Goal: Task Accomplishment & Management: Use online tool/utility

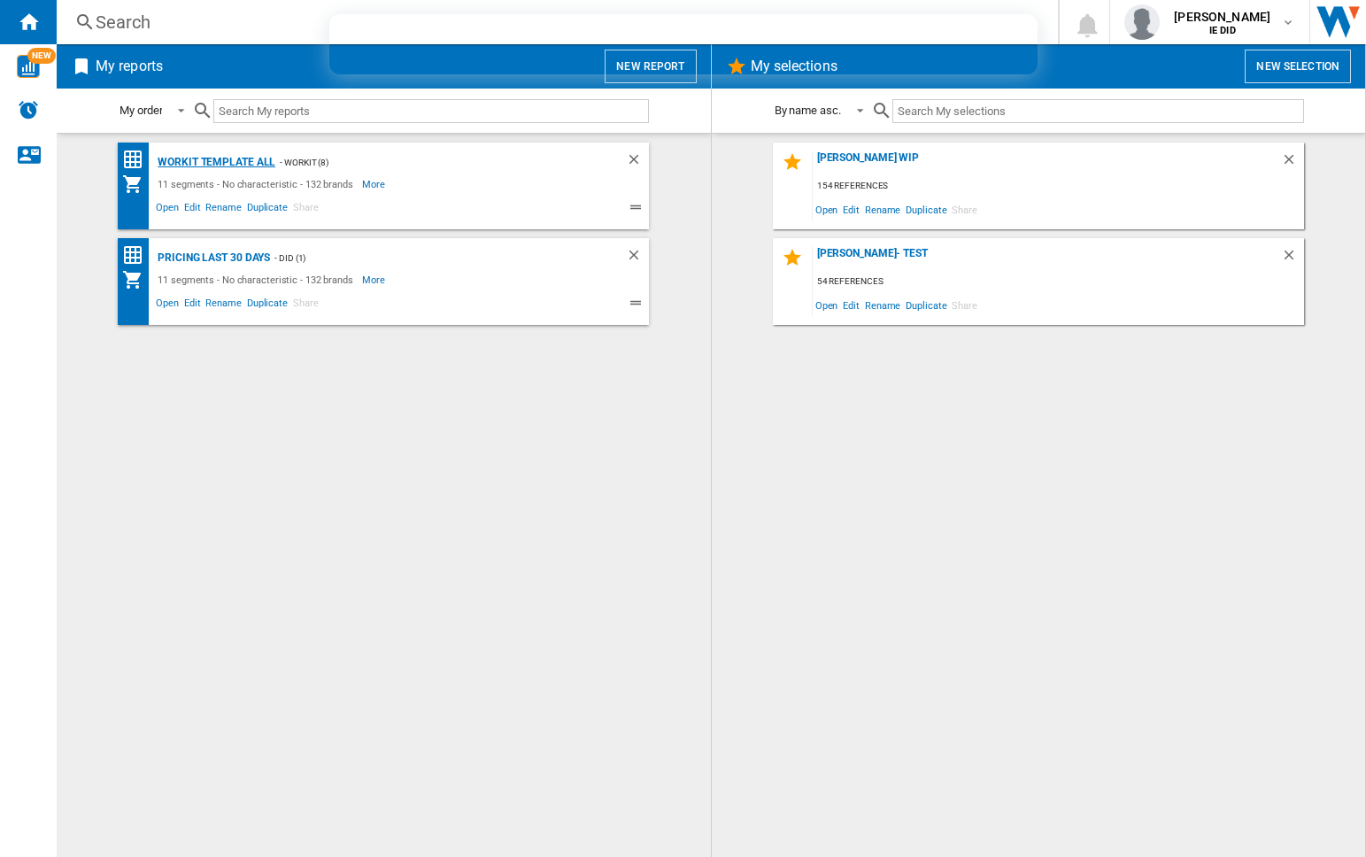
click at [216, 166] on div "Workit Template All" at bounding box center [214, 162] width 122 height 22
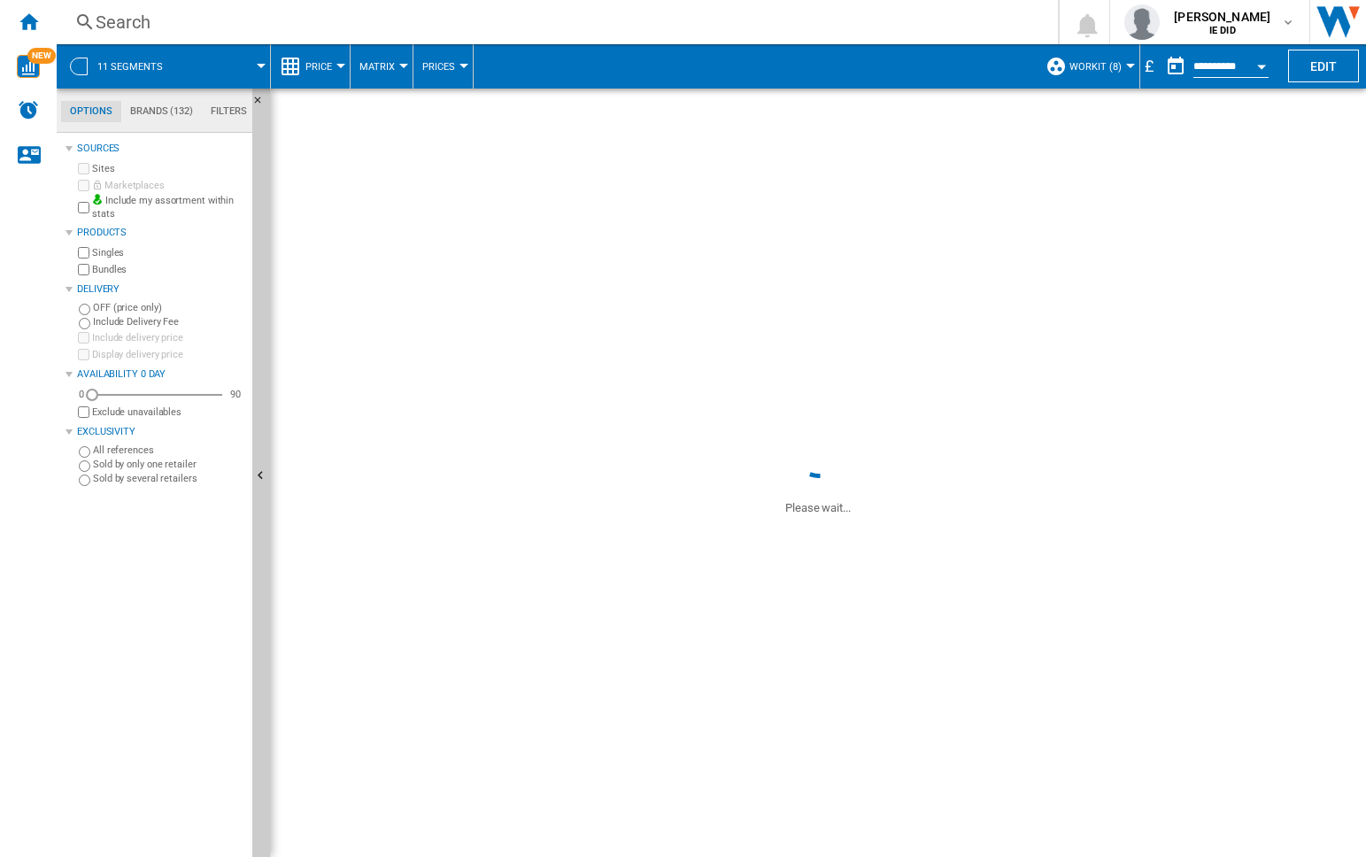
click at [1153, 66] on div "£" at bounding box center [1150, 66] width 18 height 22
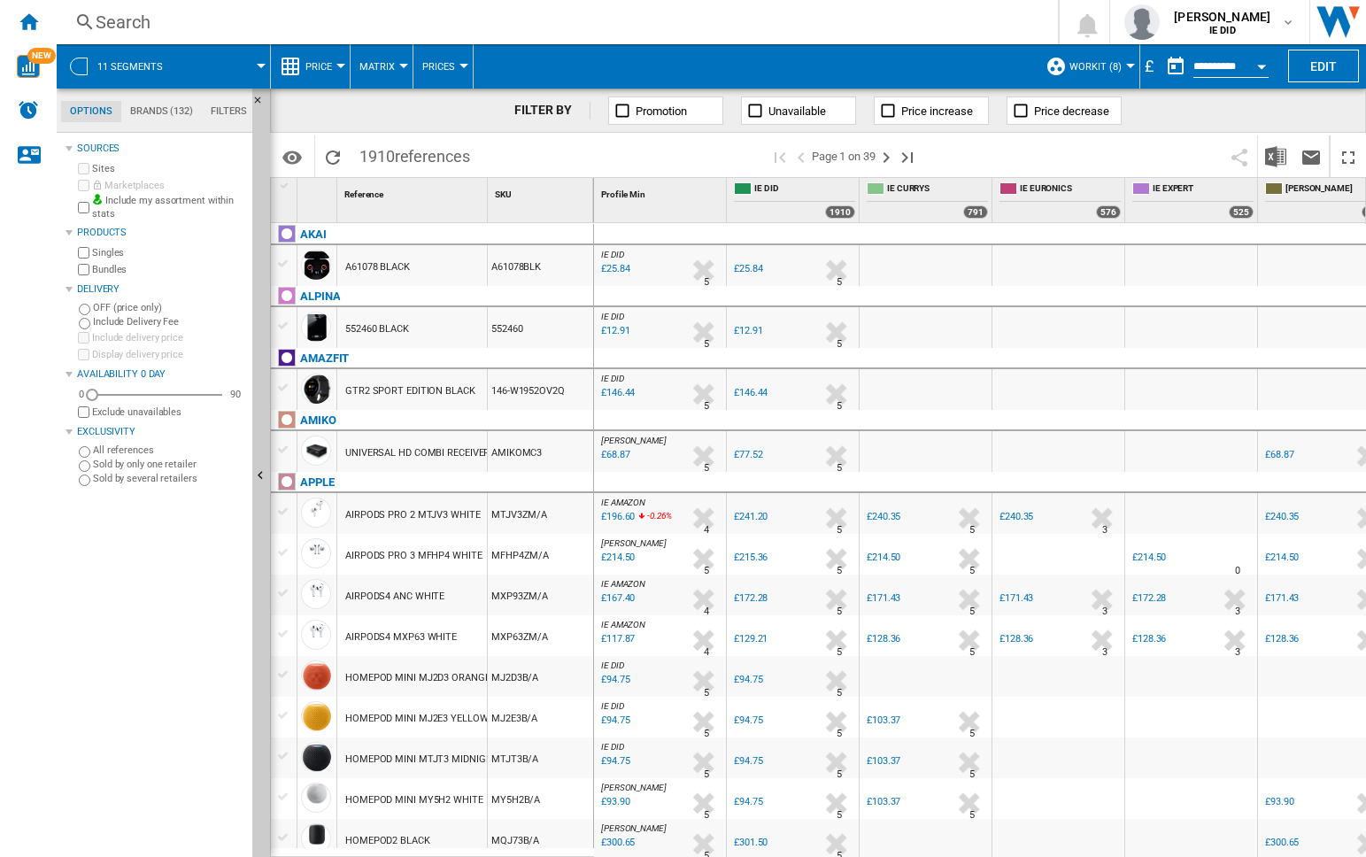
click at [1152, 69] on div "£" at bounding box center [1150, 66] width 18 height 22
click at [1130, 66] on div at bounding box center [1130, 66] width 9 height 4
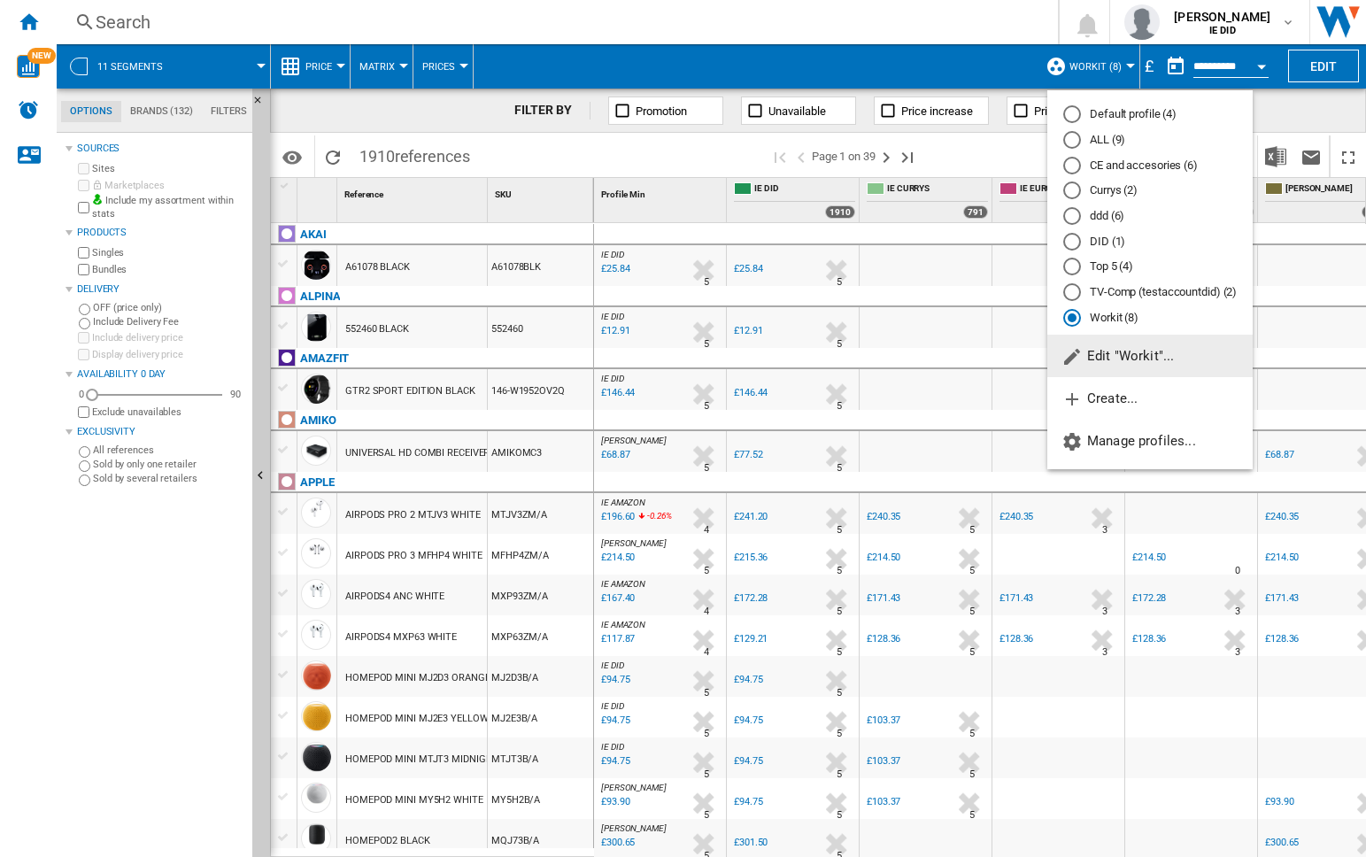
click at [1328, 107] on md-backdrop at bounding box center [683, 428] width 1366 height 857
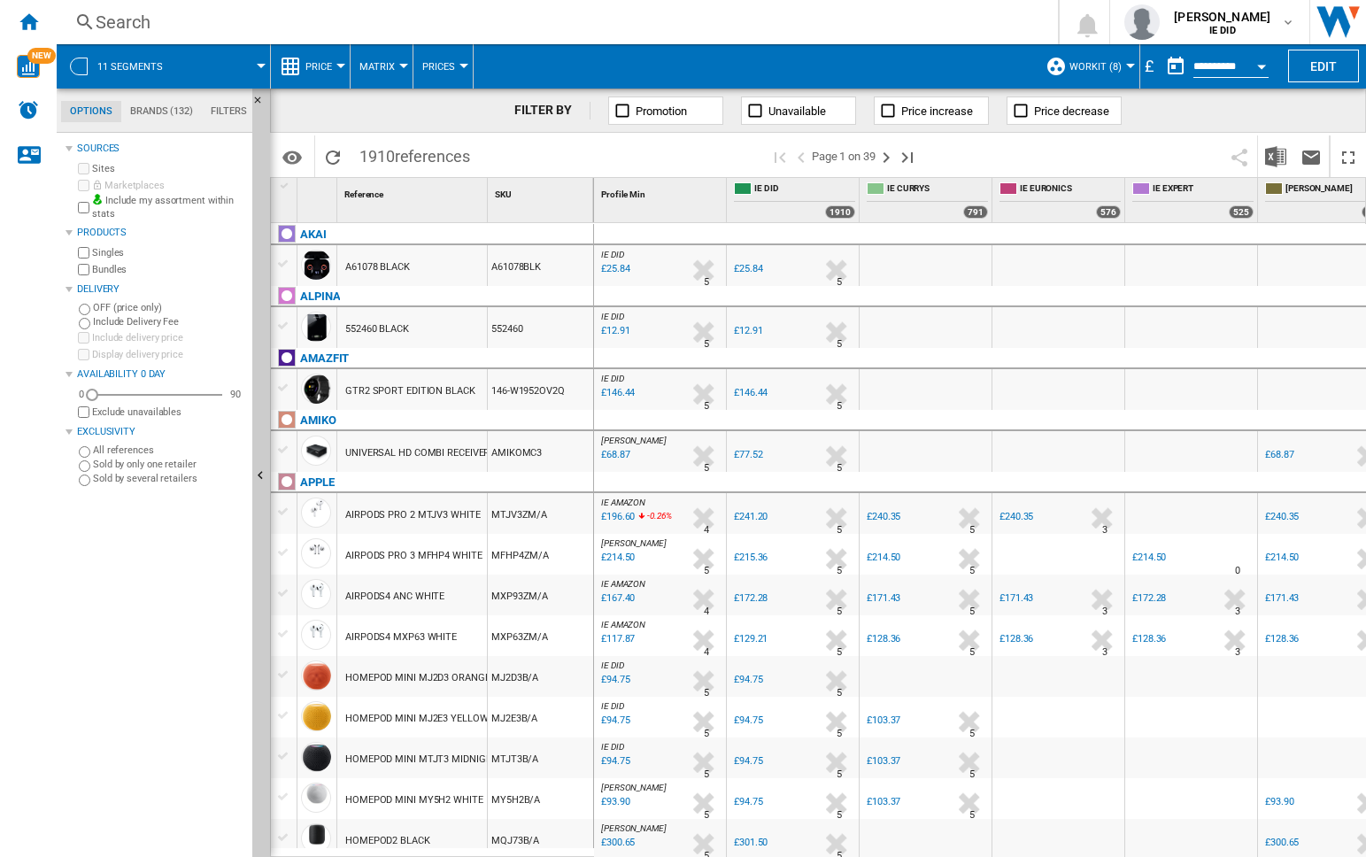
click at [1149, 66] on div "£" at bounding box center [1150, 66] width 18 height 22
click at [1144, 64] on div "£" at bounding box center [1150, 66] width 18 height 22
click at [1151, 63] on div "£" at bounding box center [1150, 66] width 18 height 22
click at [1305, 74] on button "Edit" at bounding box center [1323, 66] width 71 height 33
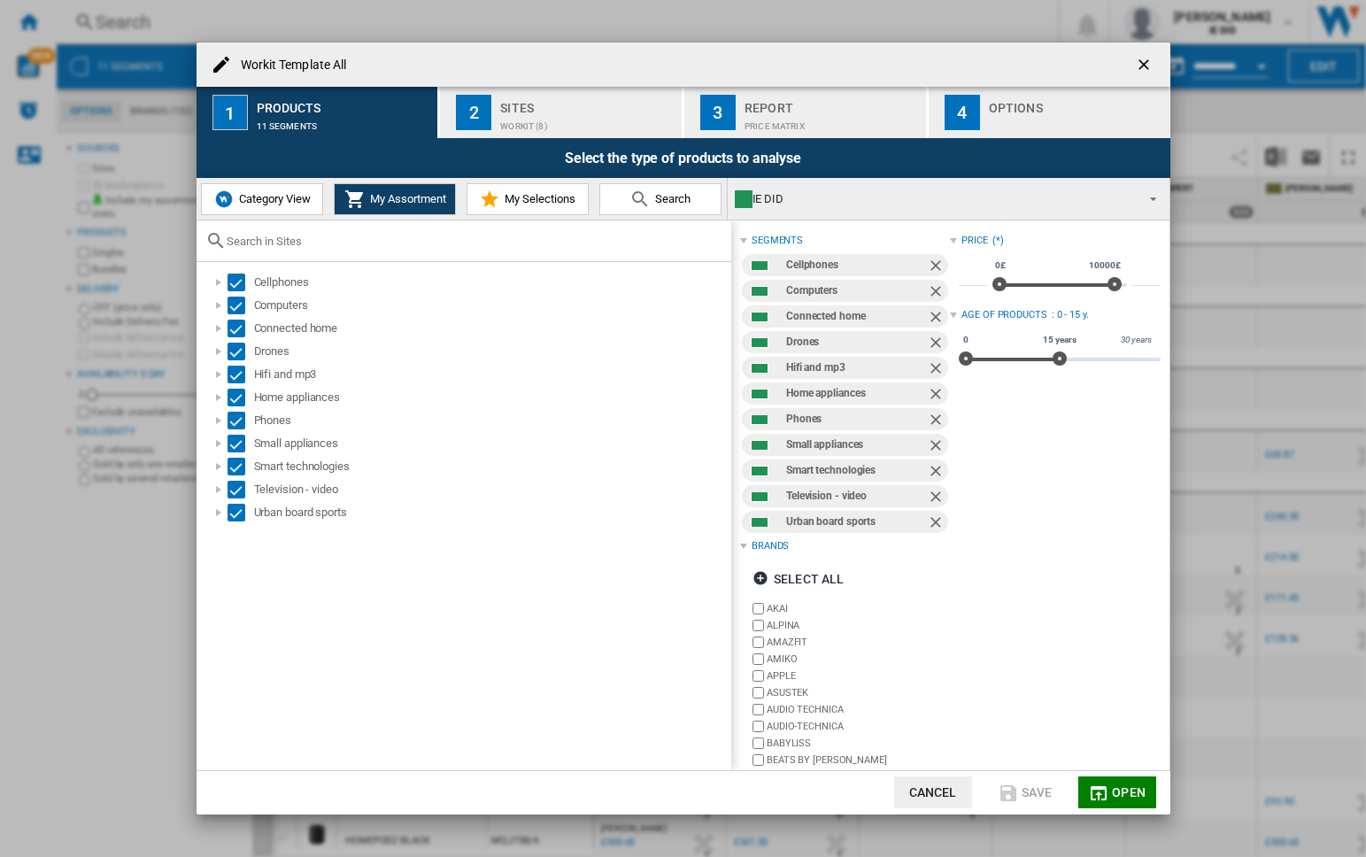
click at [980, 240] on div "Price" at bounding box center [975, 241] width 27 height 14
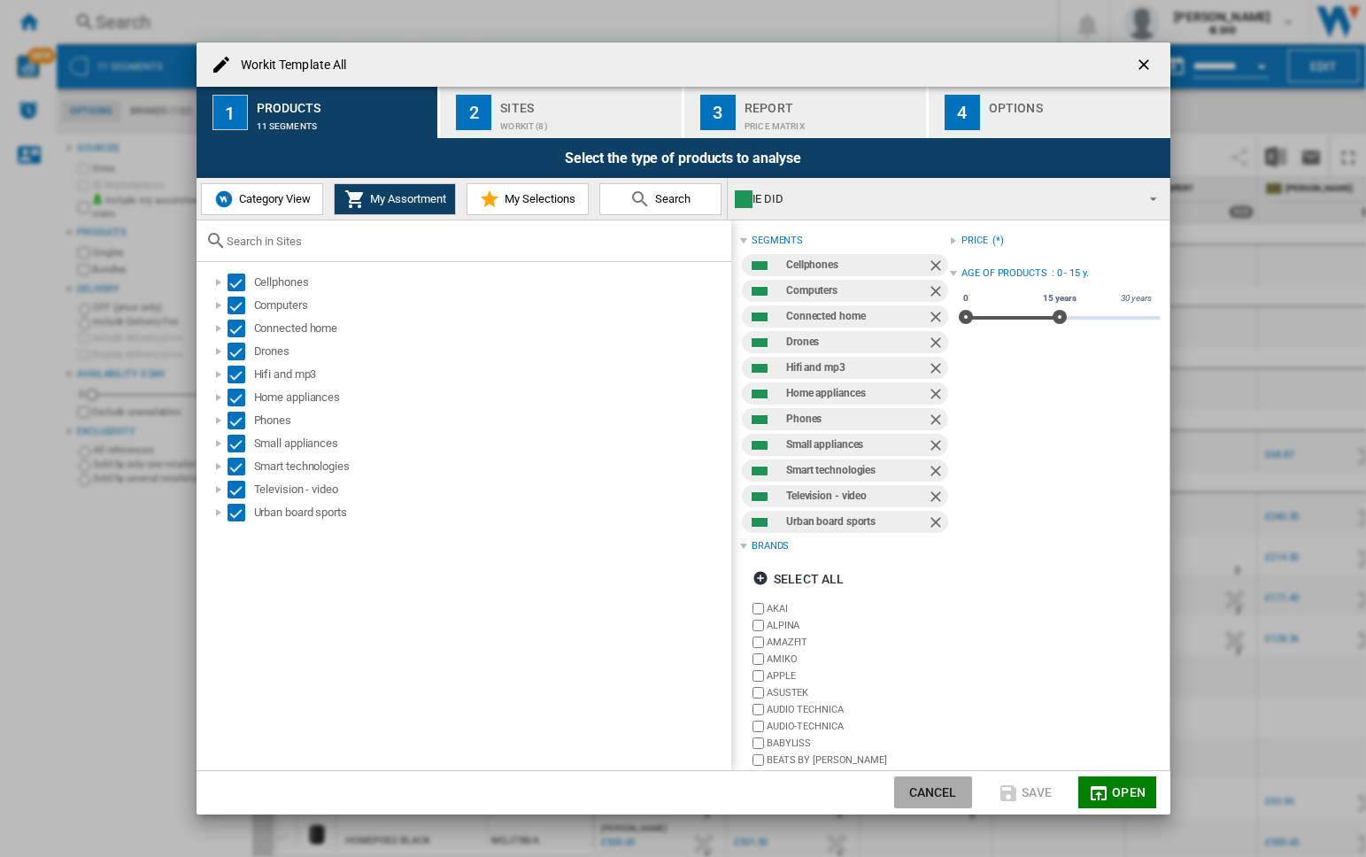
click at [923, 796] on button "Cancel" at bounding box center [933, 793] width 78 height 32
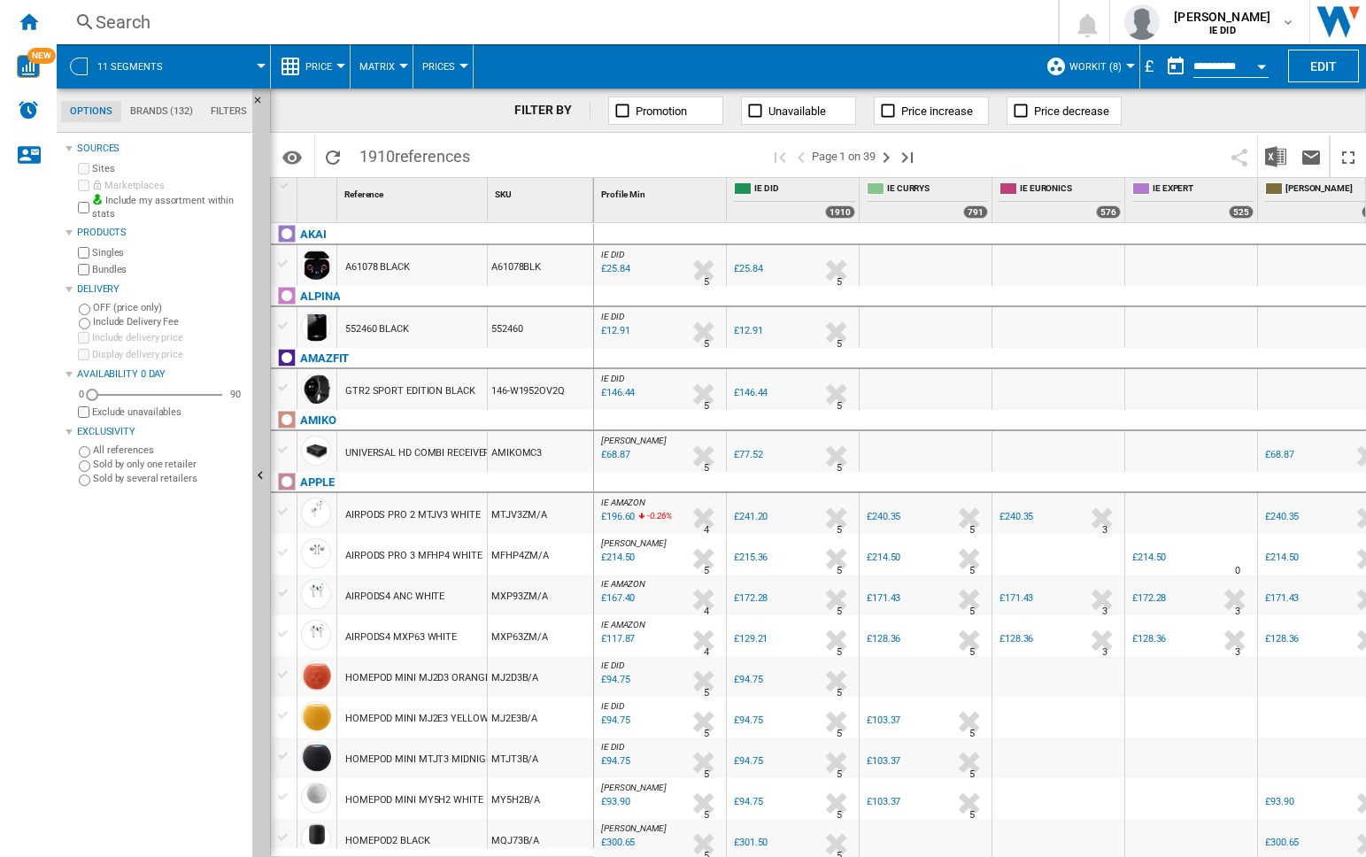
click at [1151, 67] on div "£" at bounding box center [1150, 66] width 18 height 22
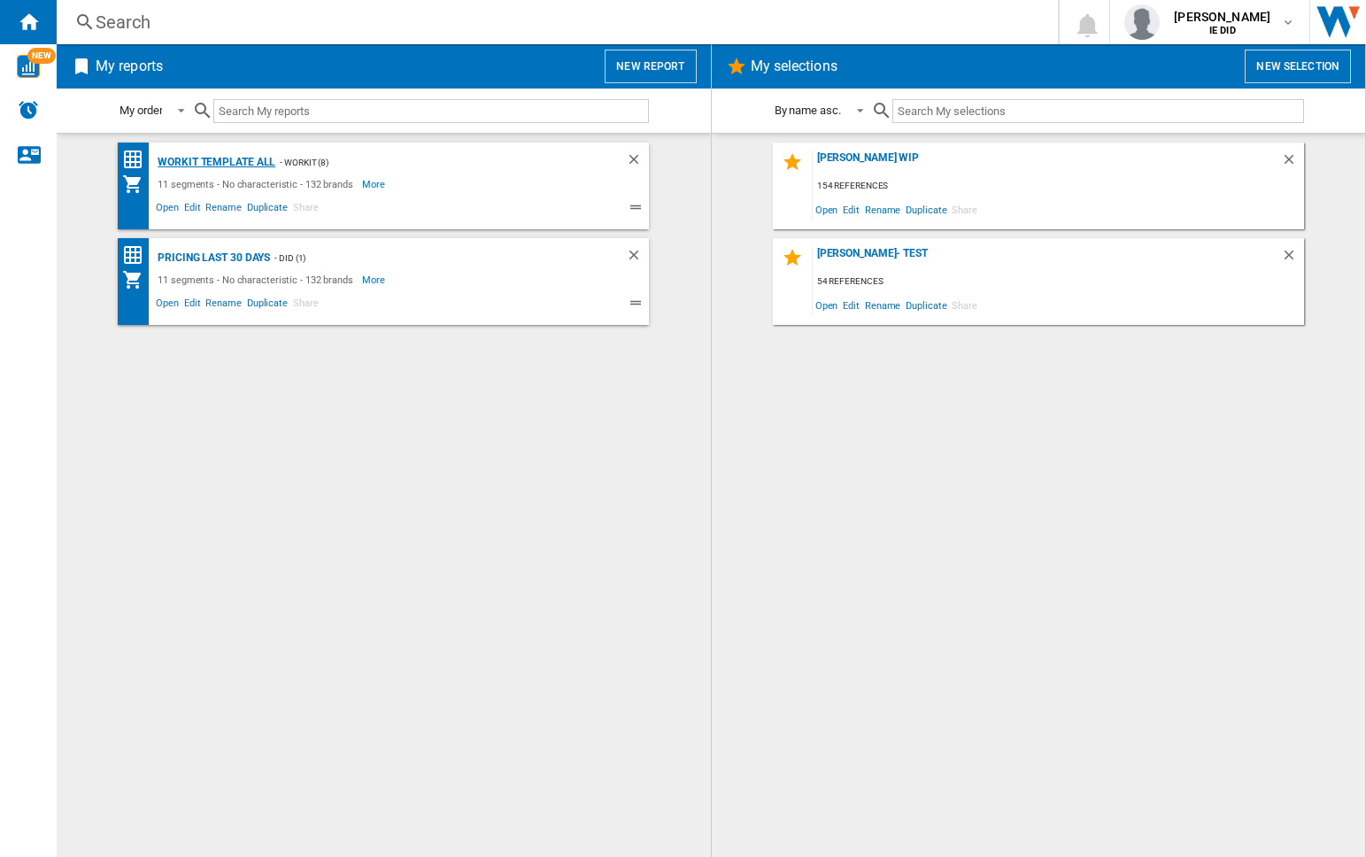
click at [256, 163] on div "Workit Template All" at bounding box center [214, 162] width 122 height 22
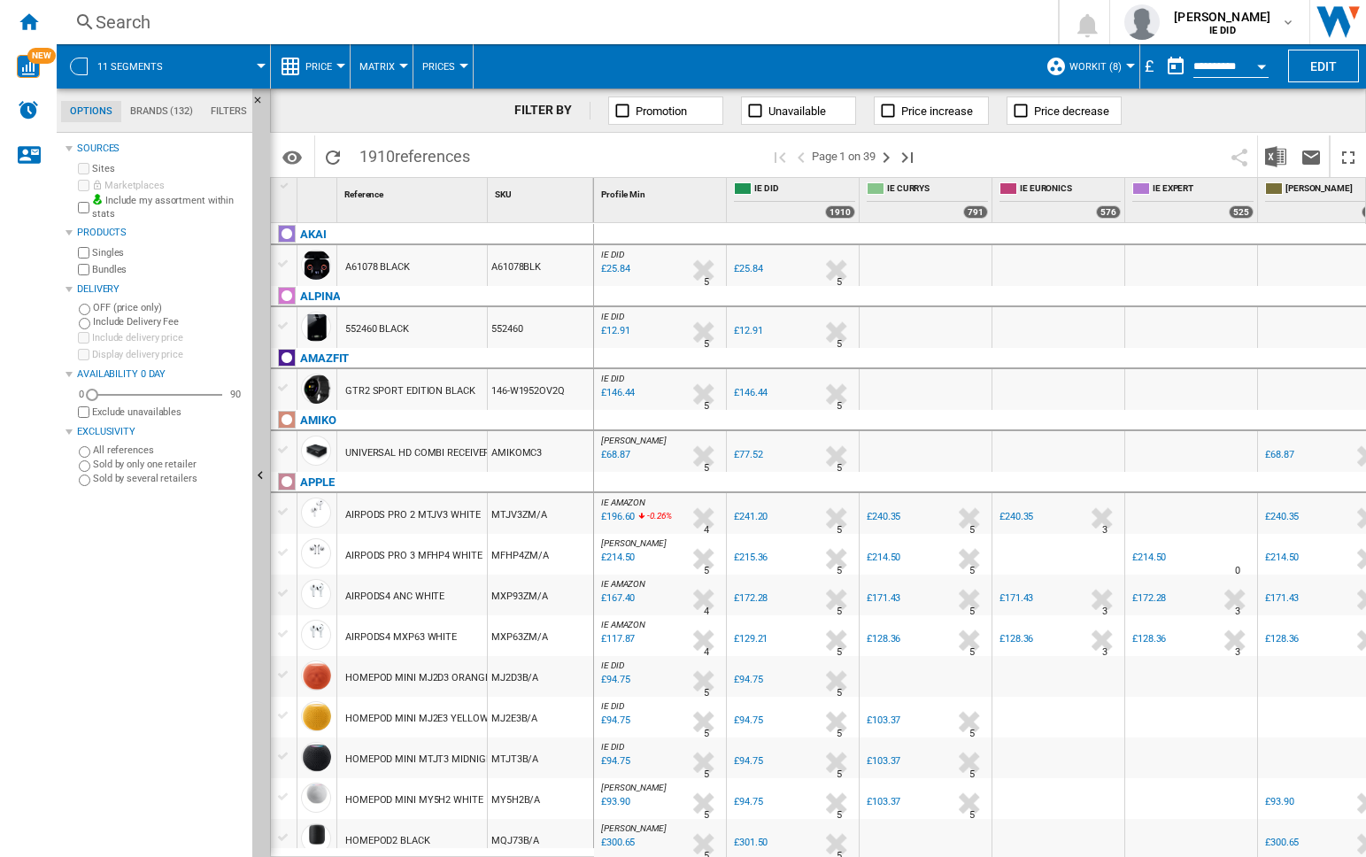
click at [1148, 68] on div "£" at bounding box center [1150, 66] width 18 height 22
click at [1151, 69] on div "£" at bounding box center [1150, 66] width 18 height 22
click at [336, 64] on div at bounding box center [340, 66] width 9 height 4
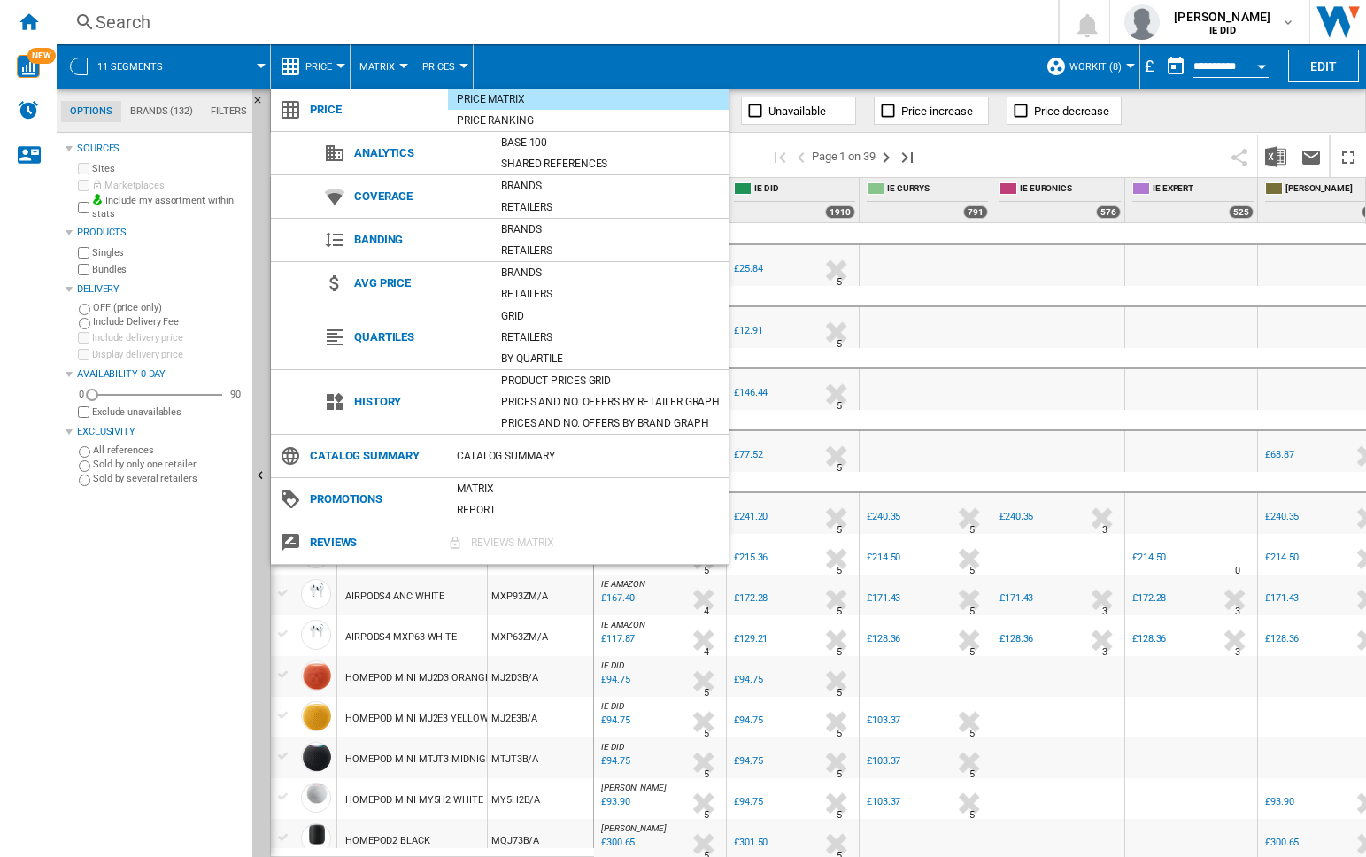
click at [1174, 98] on md-backdrop at bounding box center [683, 428] width 1366 height 857
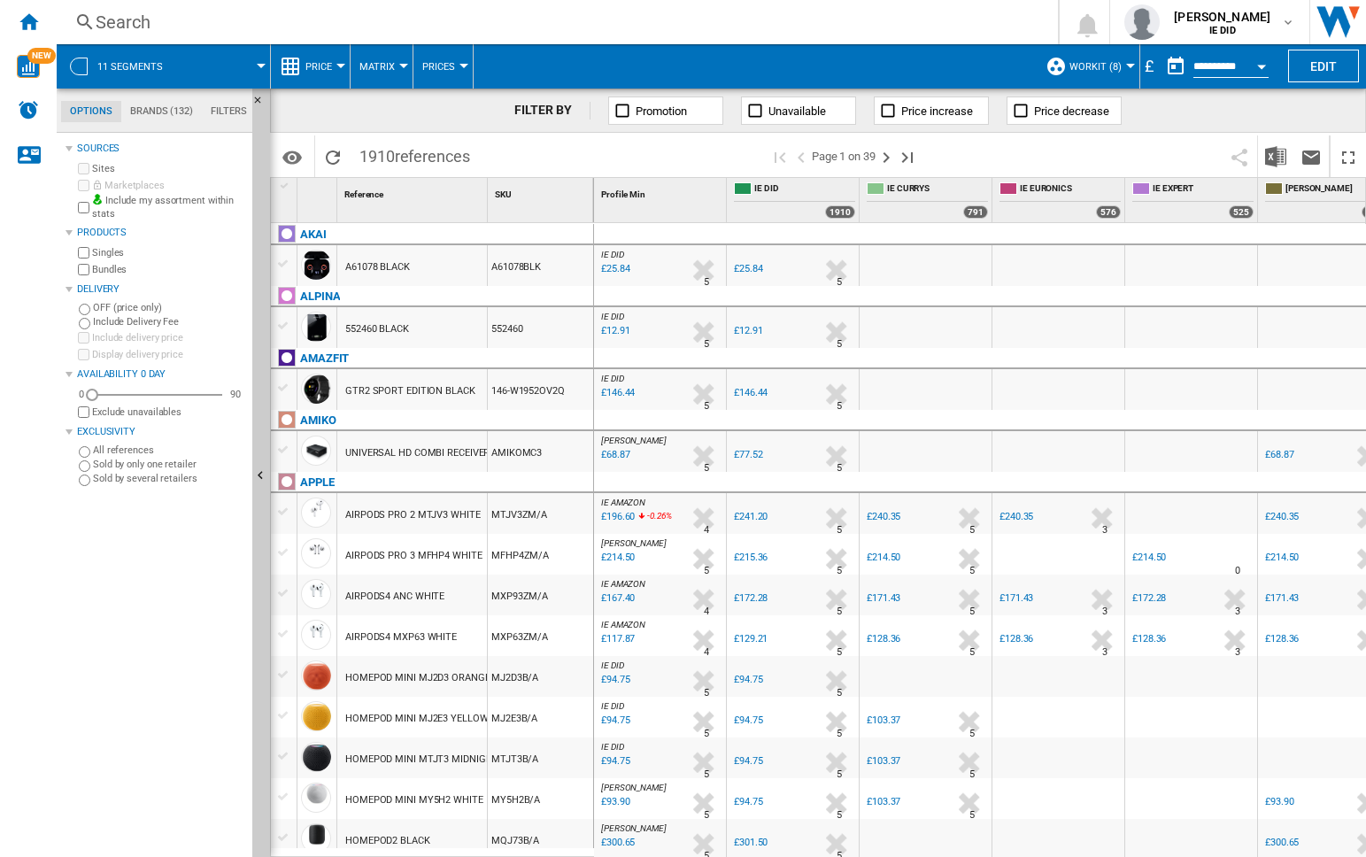
click at [1131, 64] on div at bounding box center [1130, 66] width 9 height 4
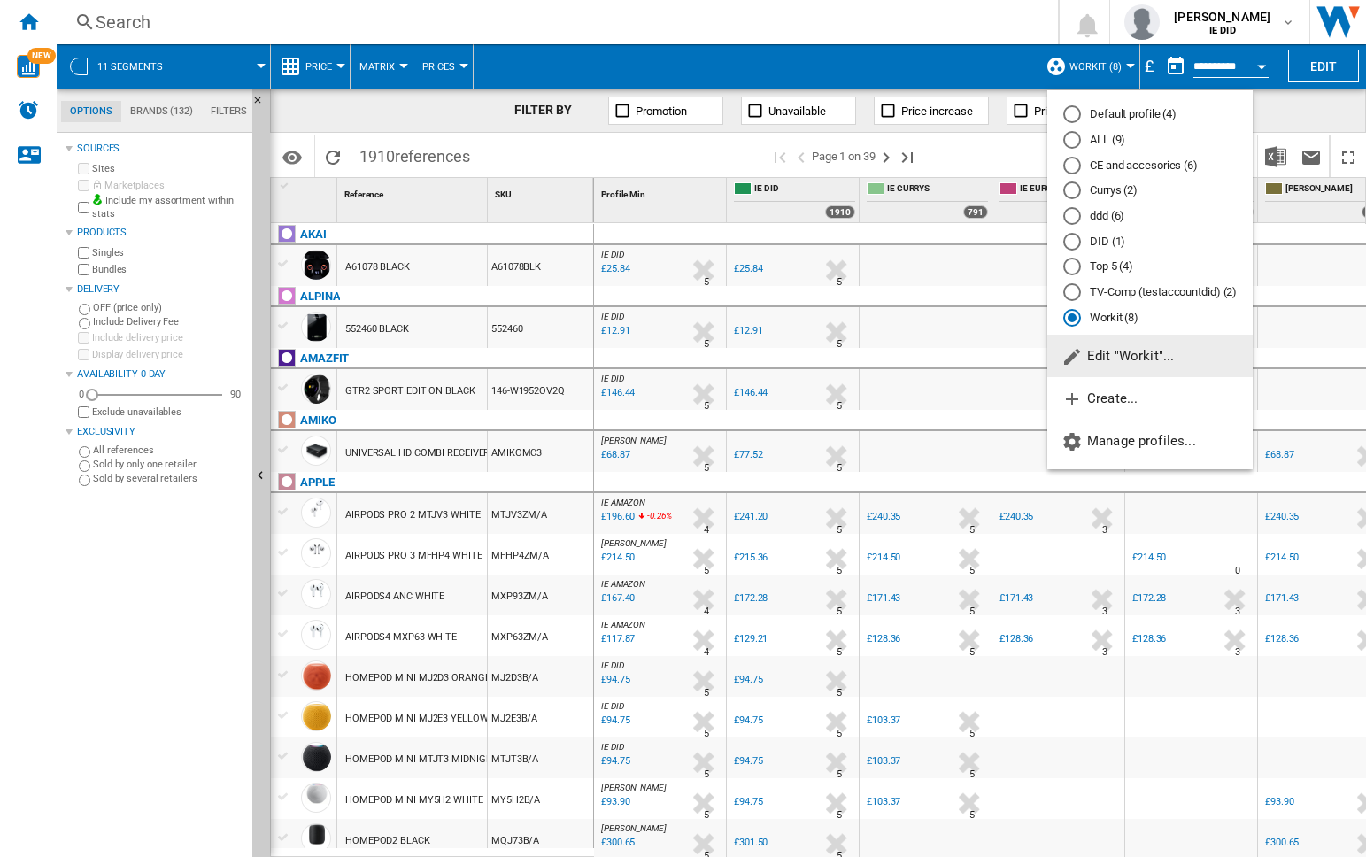
click at [1337, 122] on md-backdrop at bounding box center [683, 428] width 1366 height 857
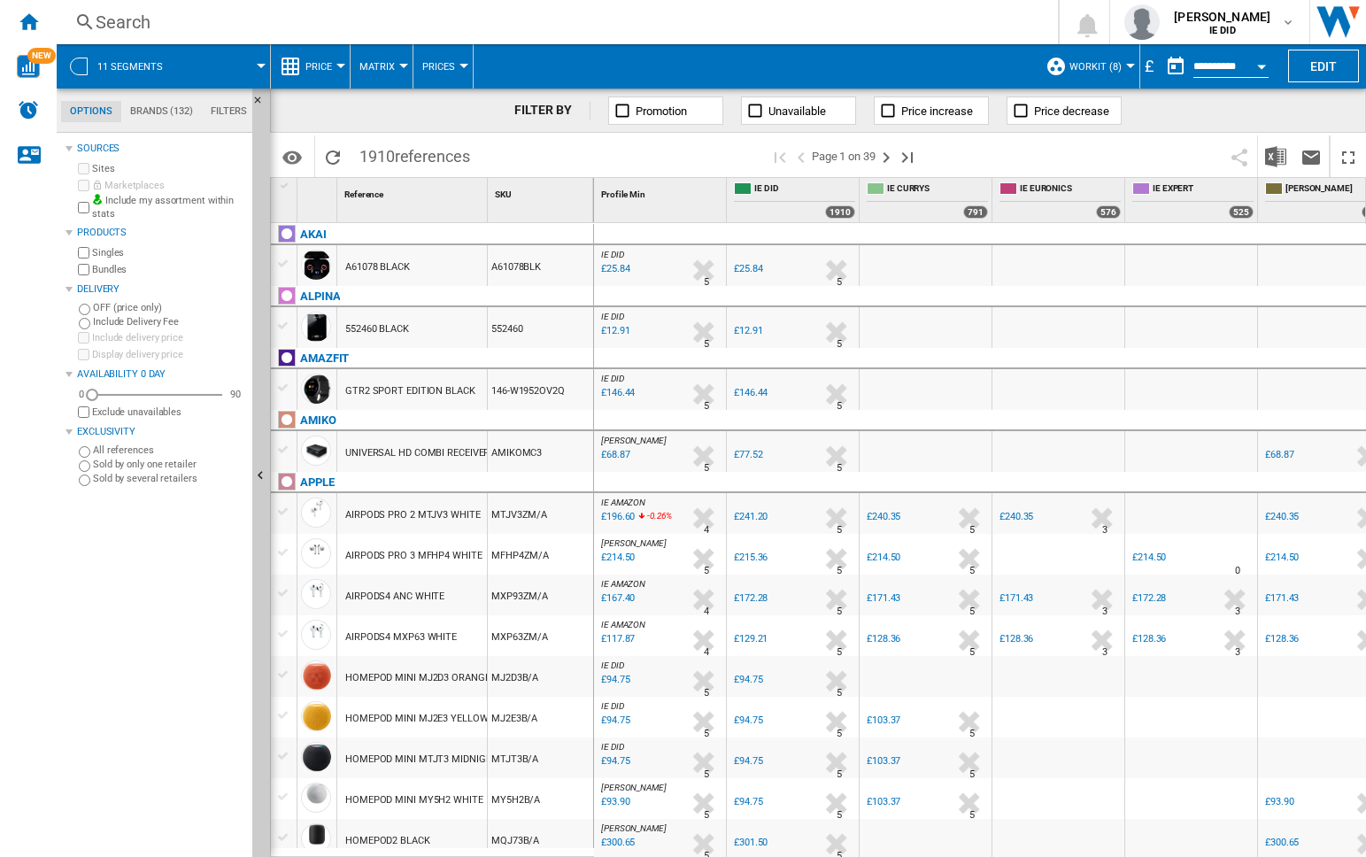
click at [1266, 61] on button "Open calendar" at bounding box center [1262, 64] width 32 height 32
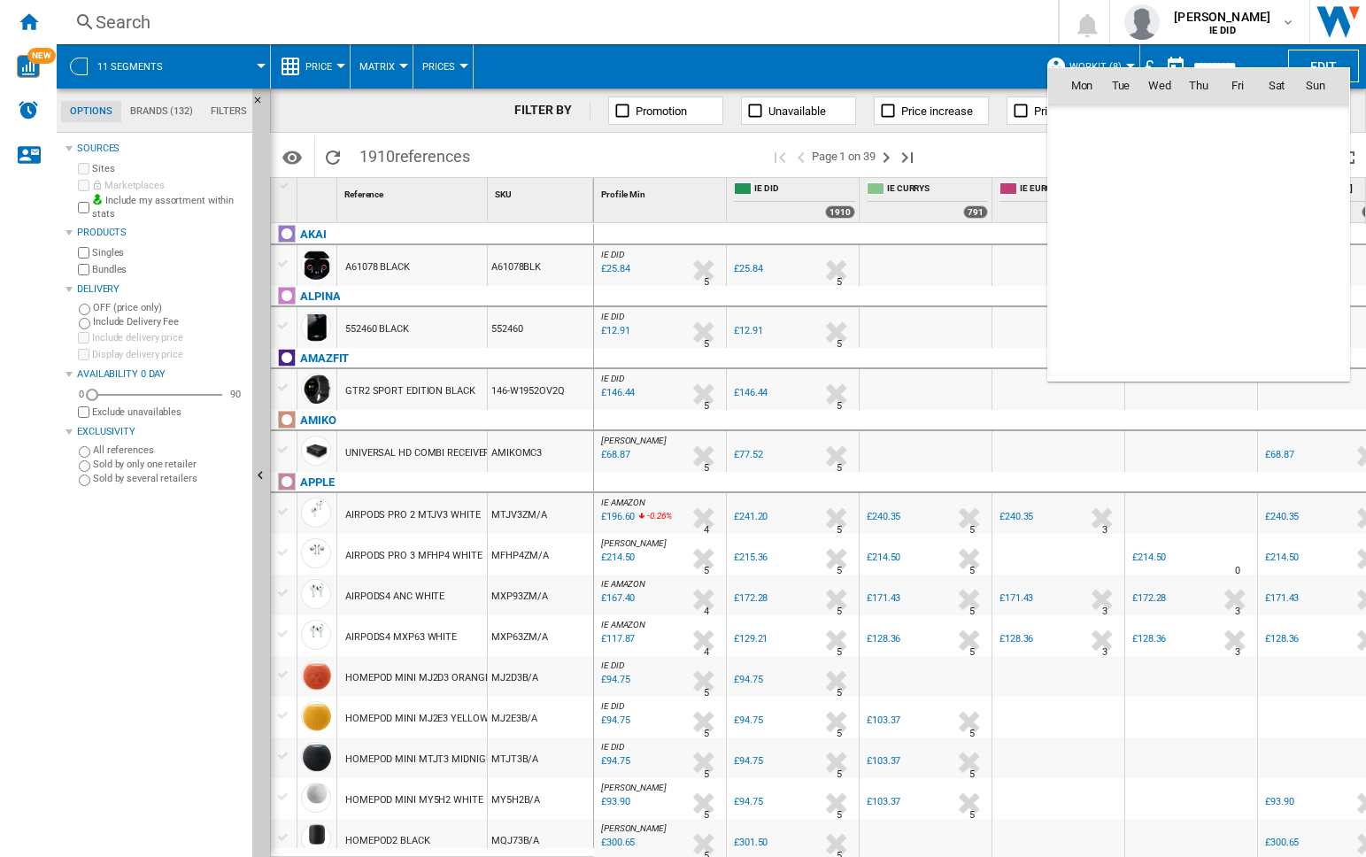
scroll to position [8448, 0]
click at [998, 31] on div at bounding box center [683, 428] width 1366 height 857
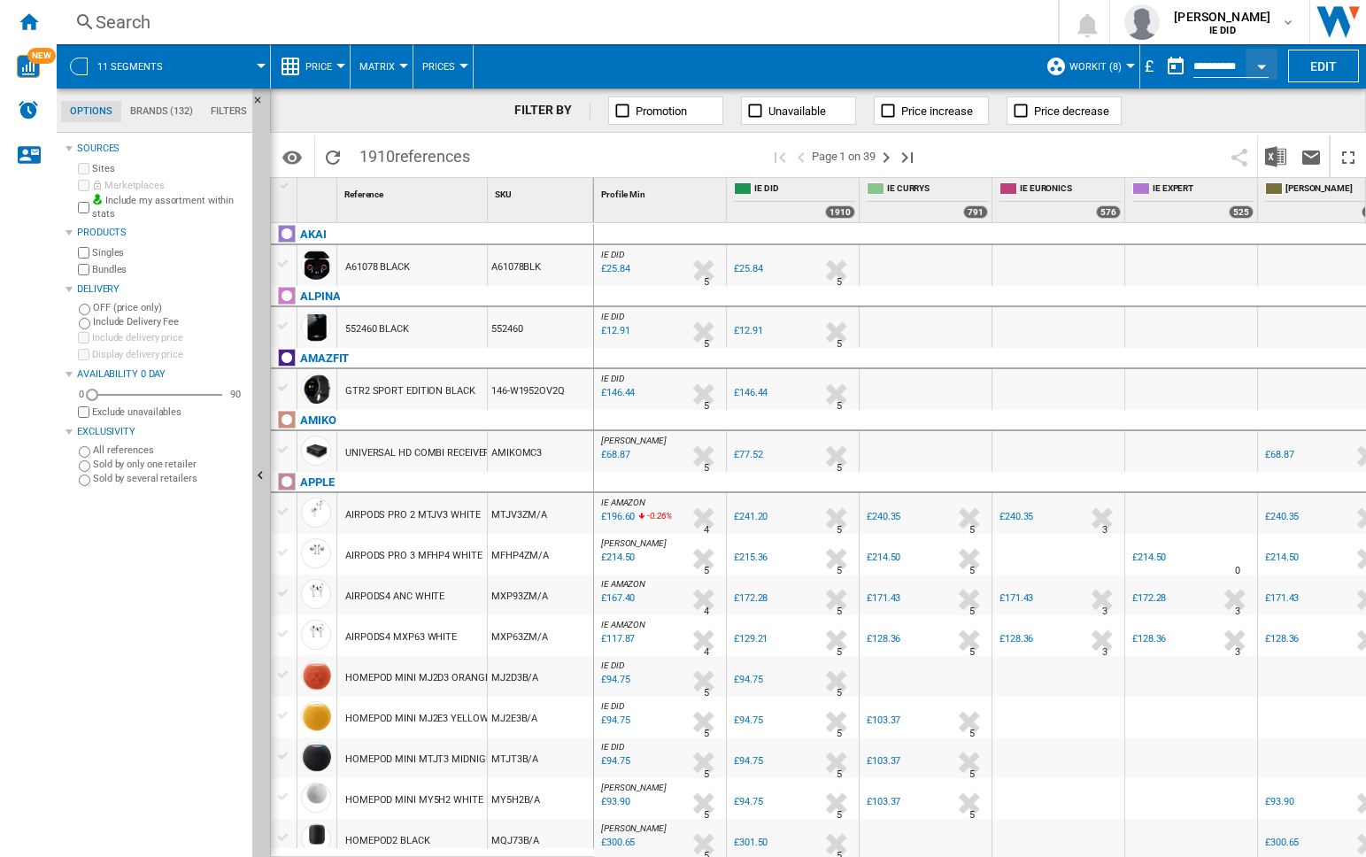
click at [1145, 66] on div "£" at bounding box center [1150, 66] width 18 height 22
click at [1148, 61] on div "£" at bounding box center [1150, 66] width 18 height 22
click at [1153, 68] on div "£" at bounding box center [1150, 66] width 18 height 22
click at [1242, 131] on div "FILTER BY Promotion Unavailable Price increase Price decrease Identifiers SKU -…" at bounding box center [818, 133] width 1096 height 89
click at [1147, 66] on div "£" at bounding box center [1150, 66] width 18 height 22
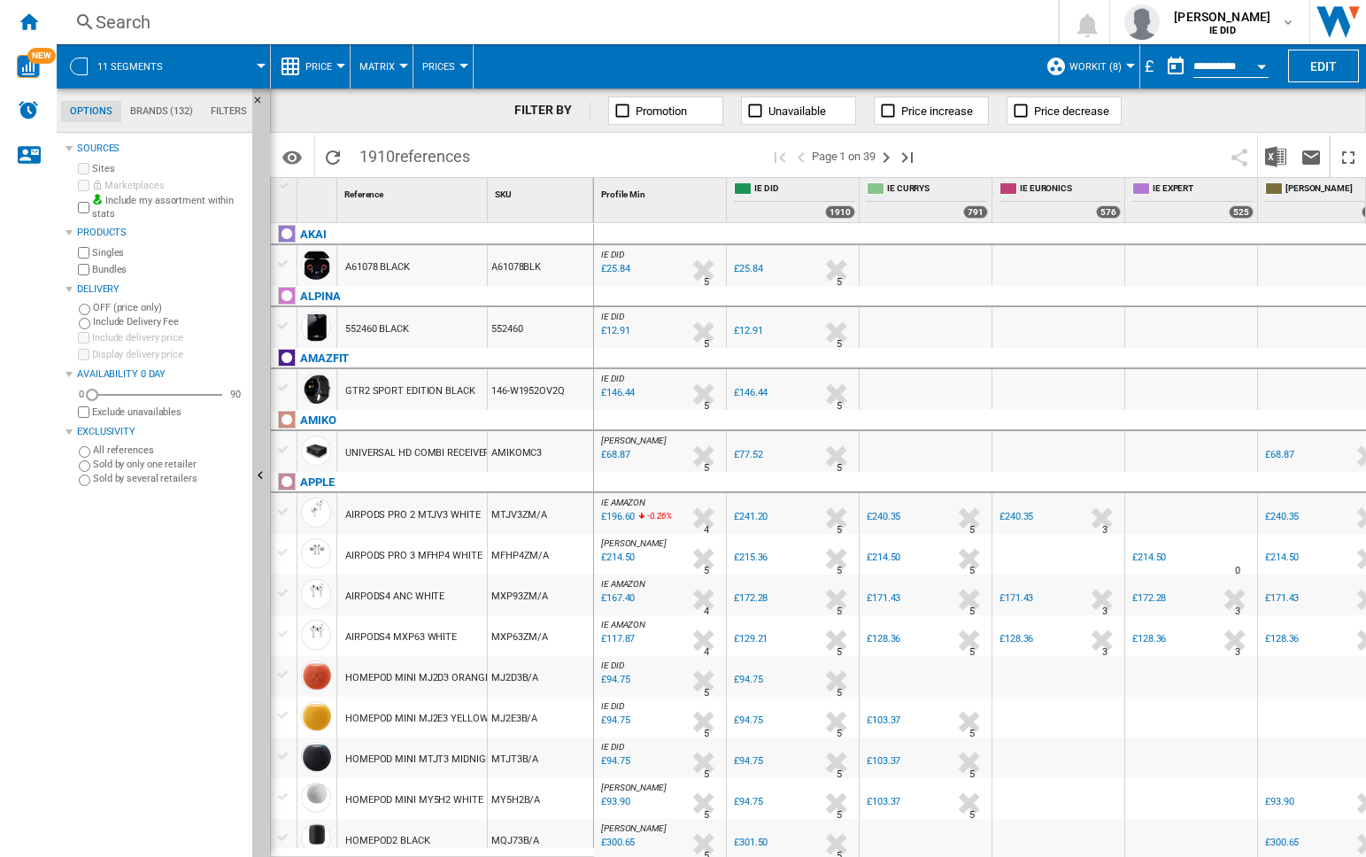
click at [1149, 68] on div "£" at bounding box center [1150, 66] width 18 height 22
click at [1203, 122] on div "FILTER BY Promotion Unavailable Price increase Price decrease" at bounding box center [818, 111] width 1096 height 44
click at [1151, 61] on div "£" at bounding box center [1150, 66] width 18 height 22
click at [336, 64] on div at bounding box center [340, 66] width 9 height 4
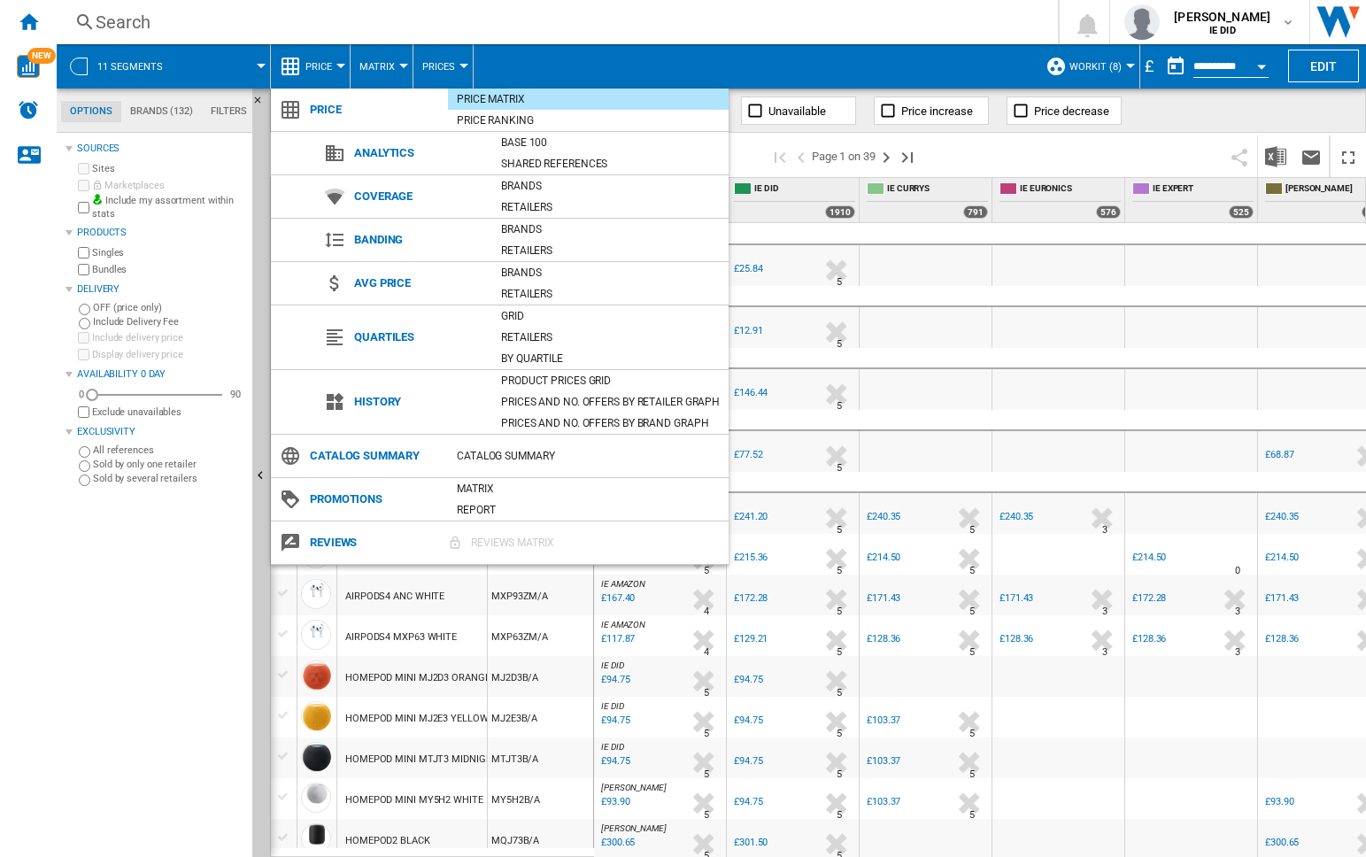
click at [1146, 69] on md-backdrop at bounding box center [683, 428] width 1366 height 857
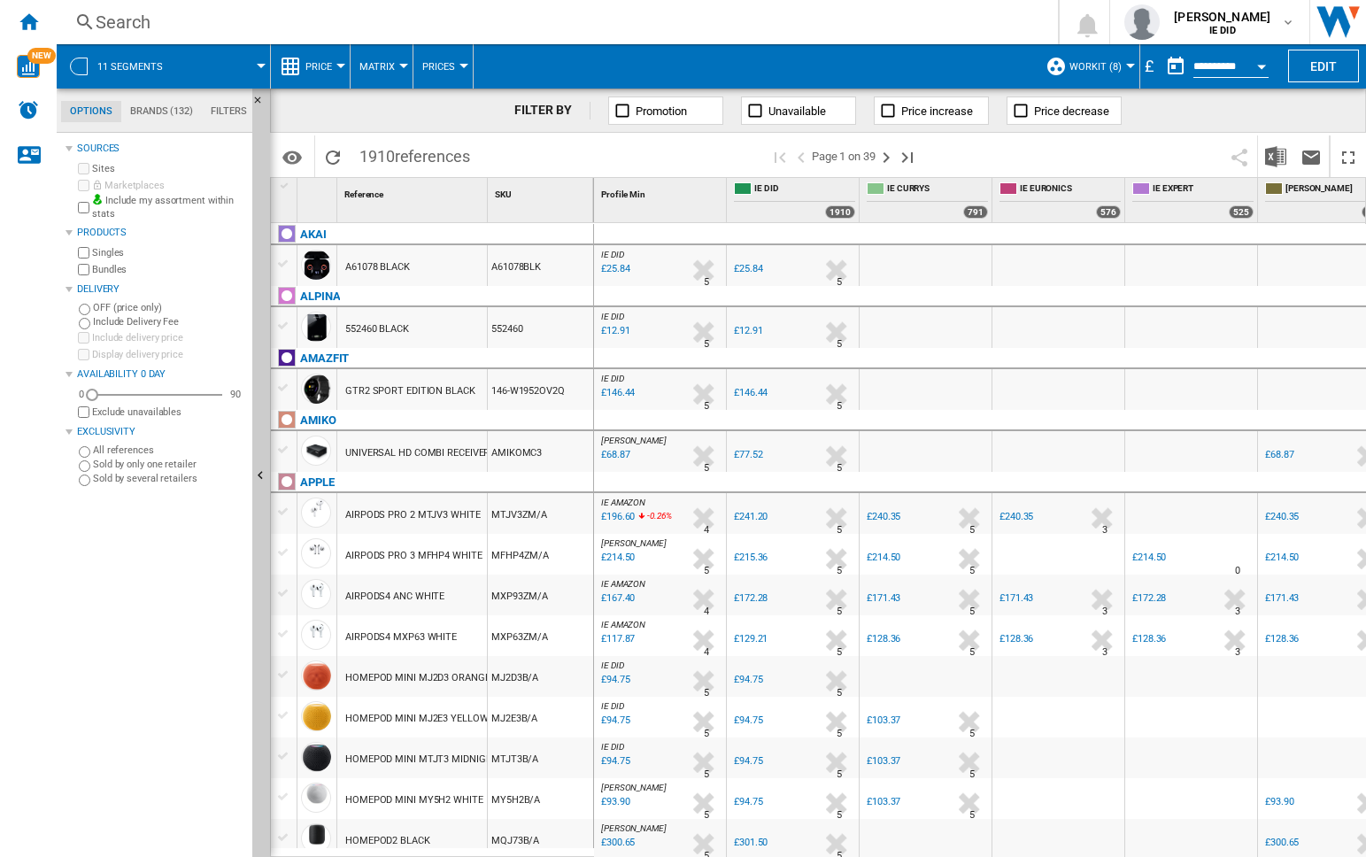
click at [1153, 69] on div "£" at bounding box center [1150, 66] width 18 height 22
click at [1147, 69] on div "£" at bounding box center [1150, 66] width 18 height 22
click at [1310, 61] on button "Edit" at bounding box center [1323, 66] width 71 height 33
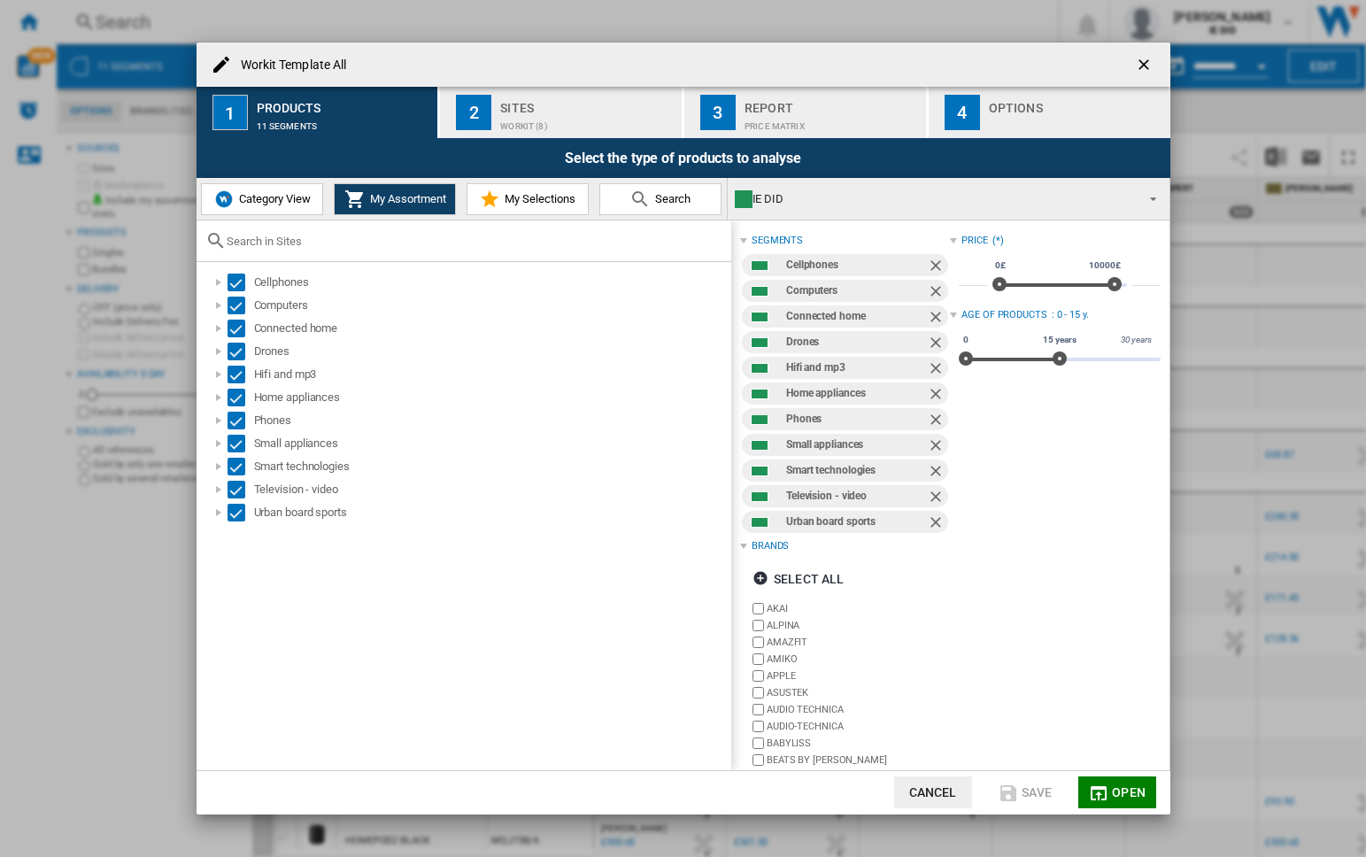
click at [950, 244] on div at bounding box center [953, 240] width 7 height 7
click at [1132, 66] on button "button" at bounding box center [1145, 64] width 35 height 35
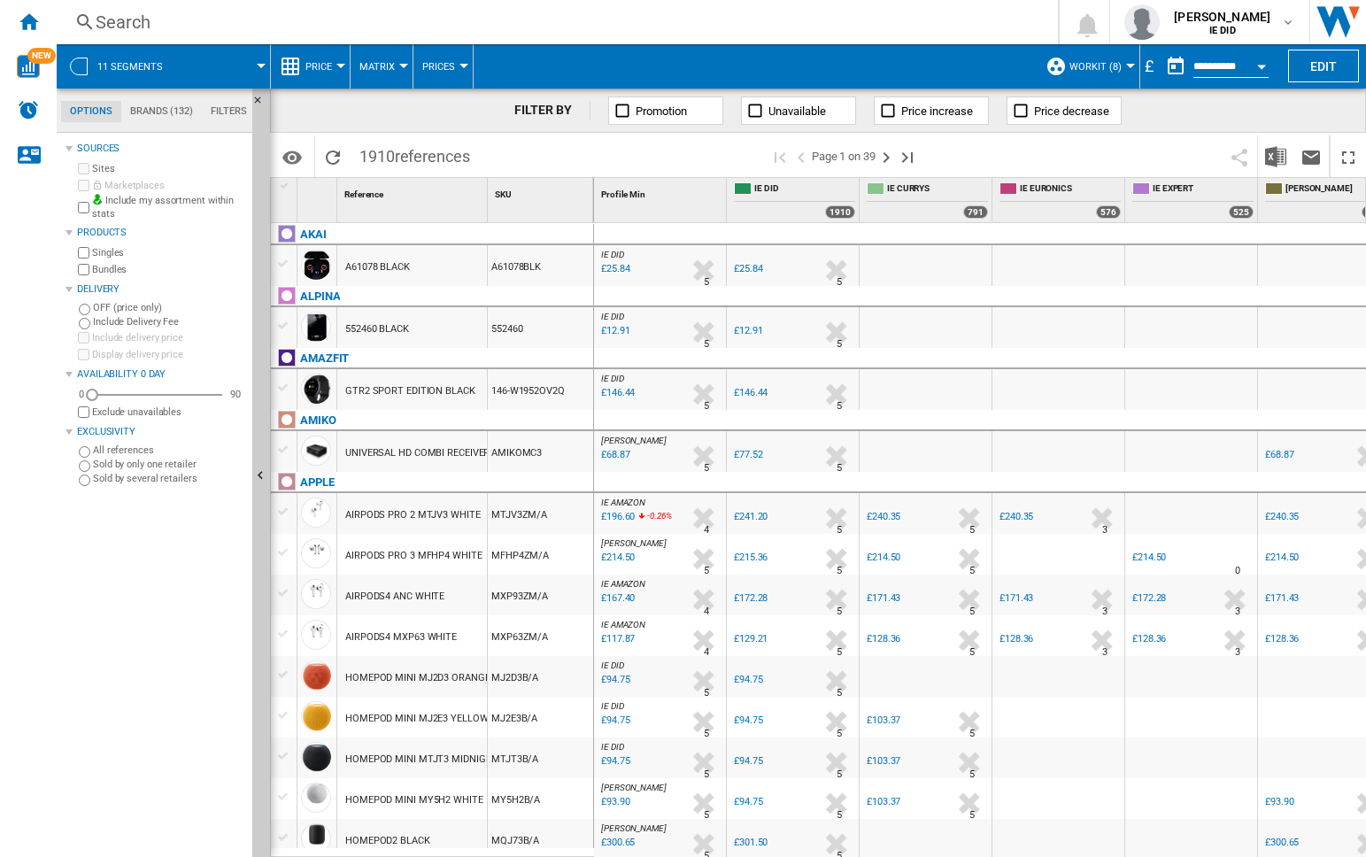
click at [319, 70] on span "Price" at bounding box center [319, 67] width 27 height 12
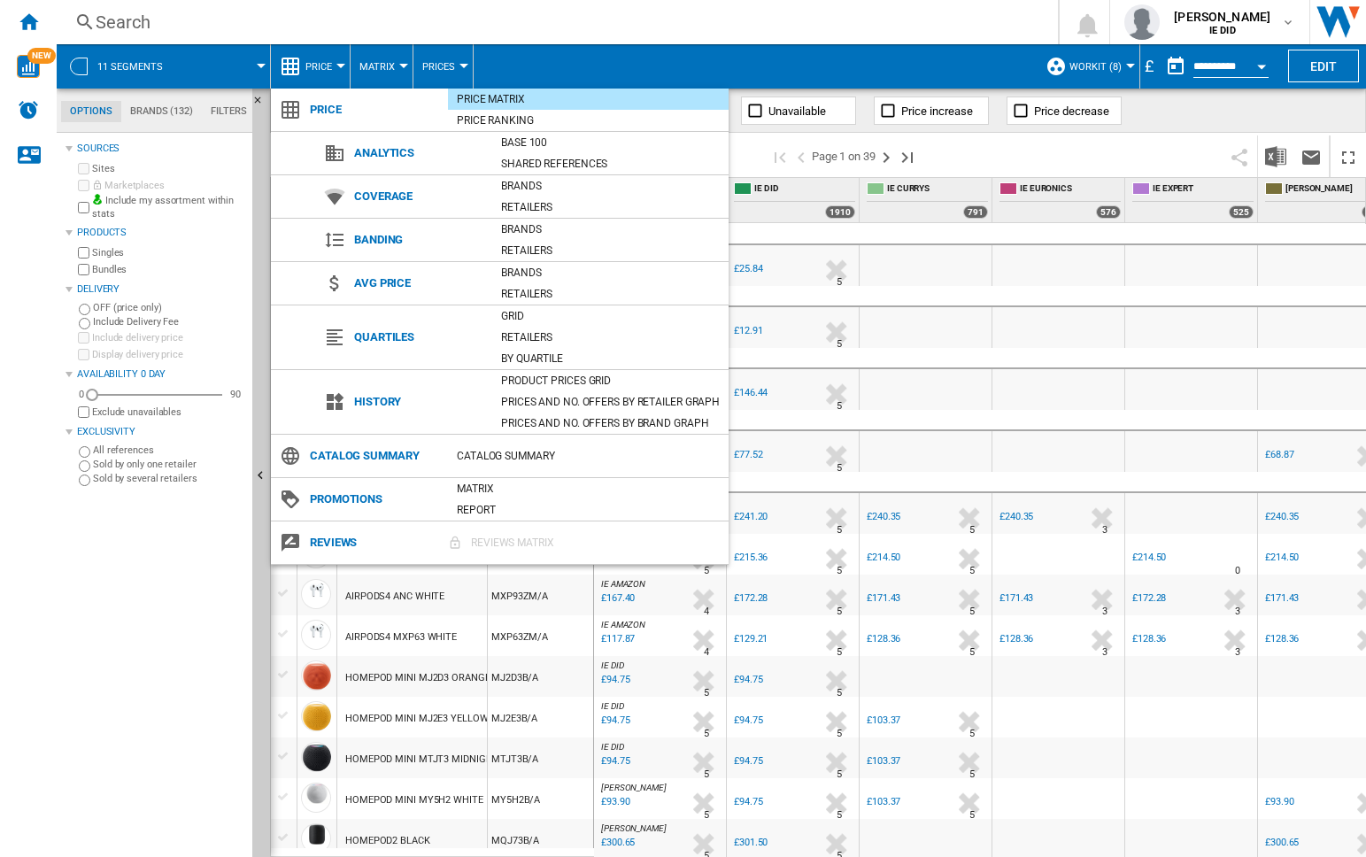
click at [162, 112] on md-backdrop at bounding box center [683, 428] width 1366 height 857
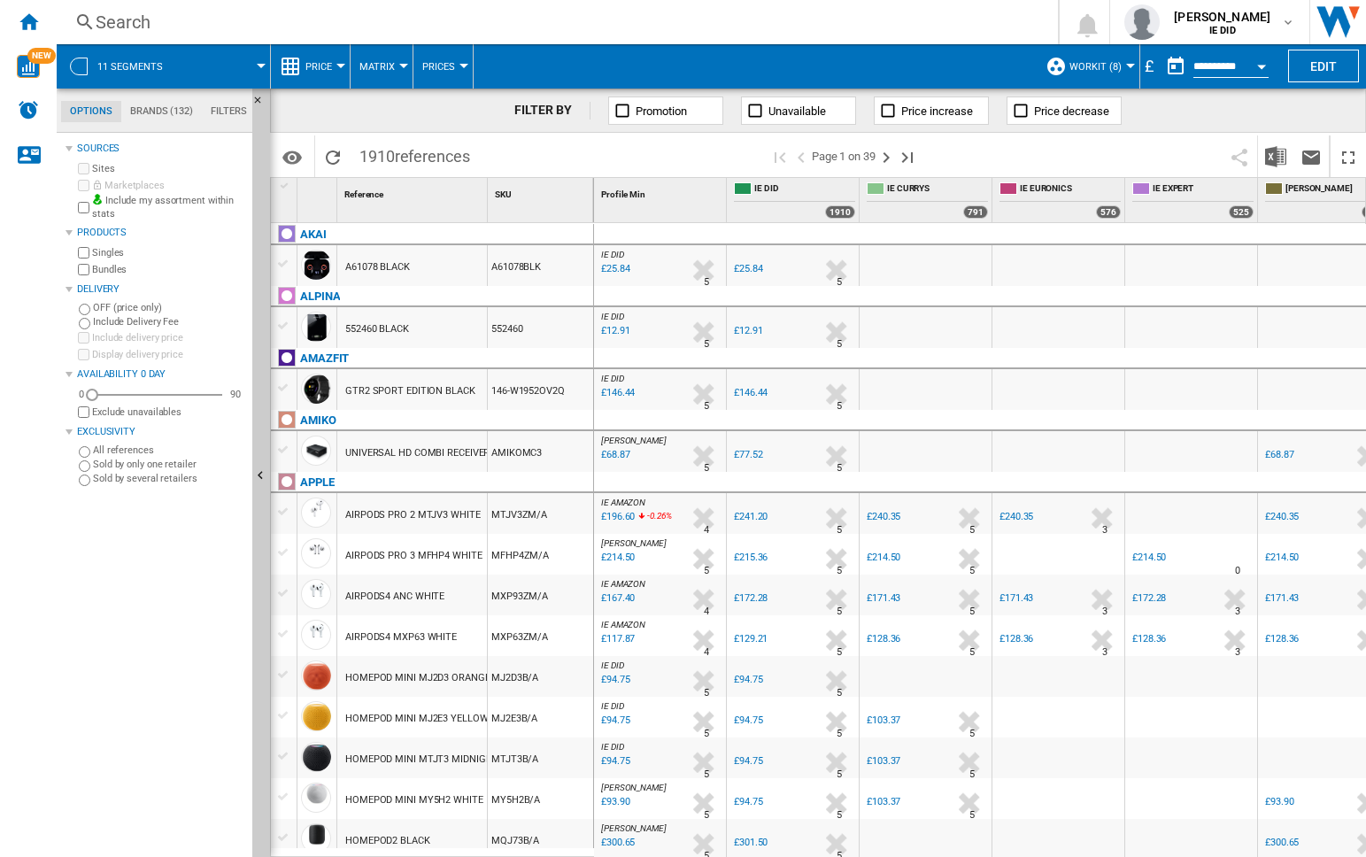
click at [167, 111] on md-tab-item "Brands (132)" at bounding box center [161, 111] width 81 height 21
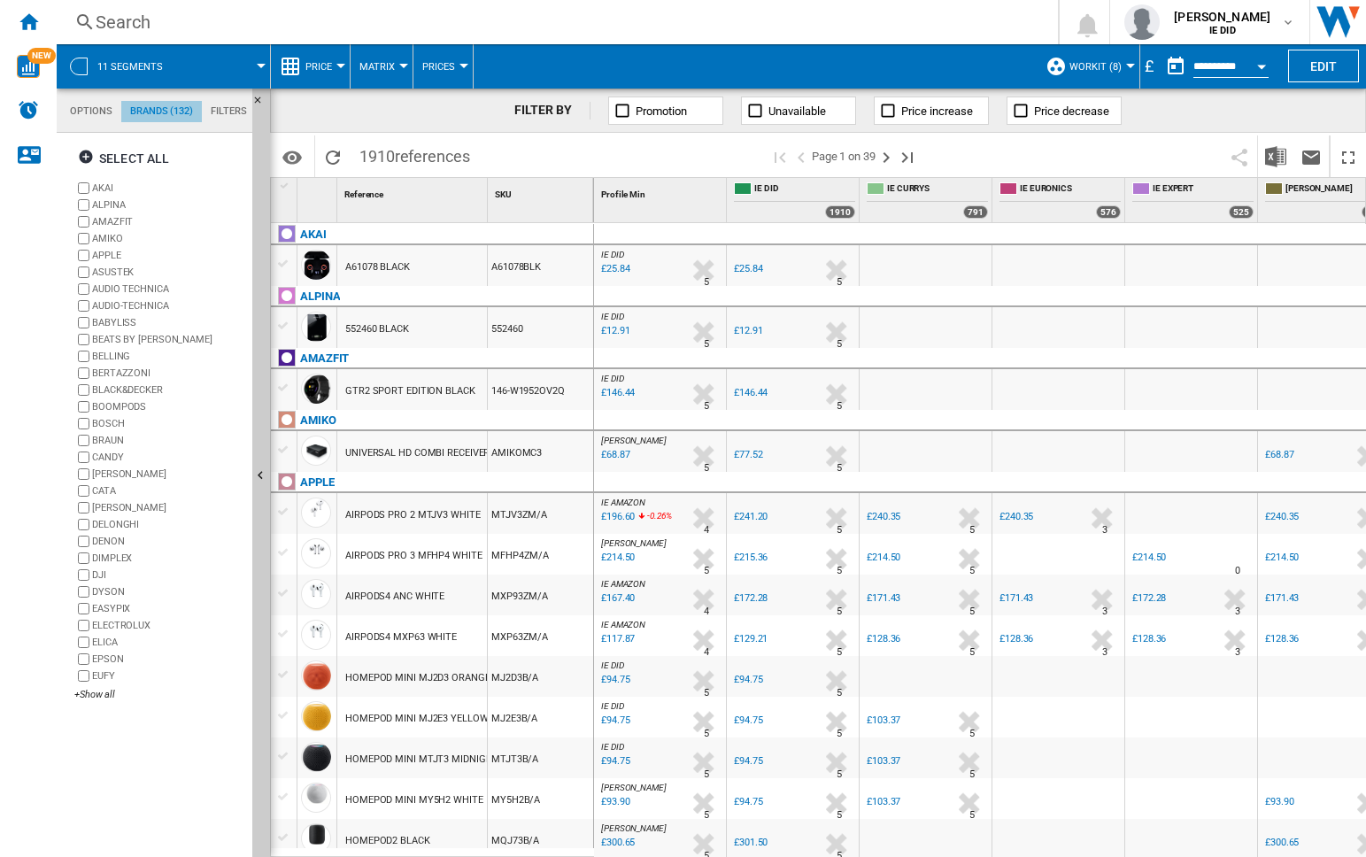
scroll to position [68, 0]
click at [226, 116] on md-tab-item "Filters" at bounding box center [229, 111] width 54 height 21
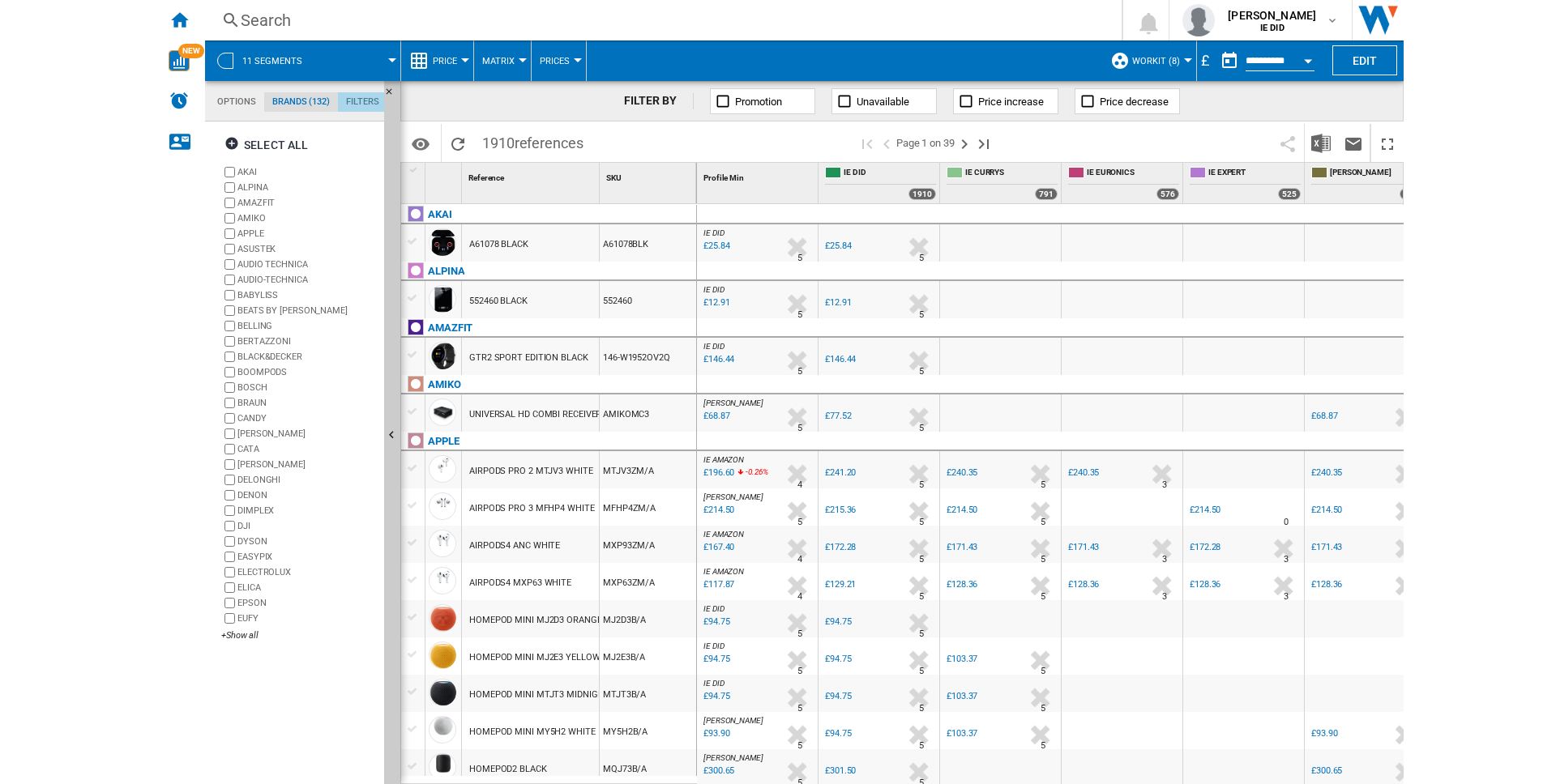
scroll to position [105, 0]
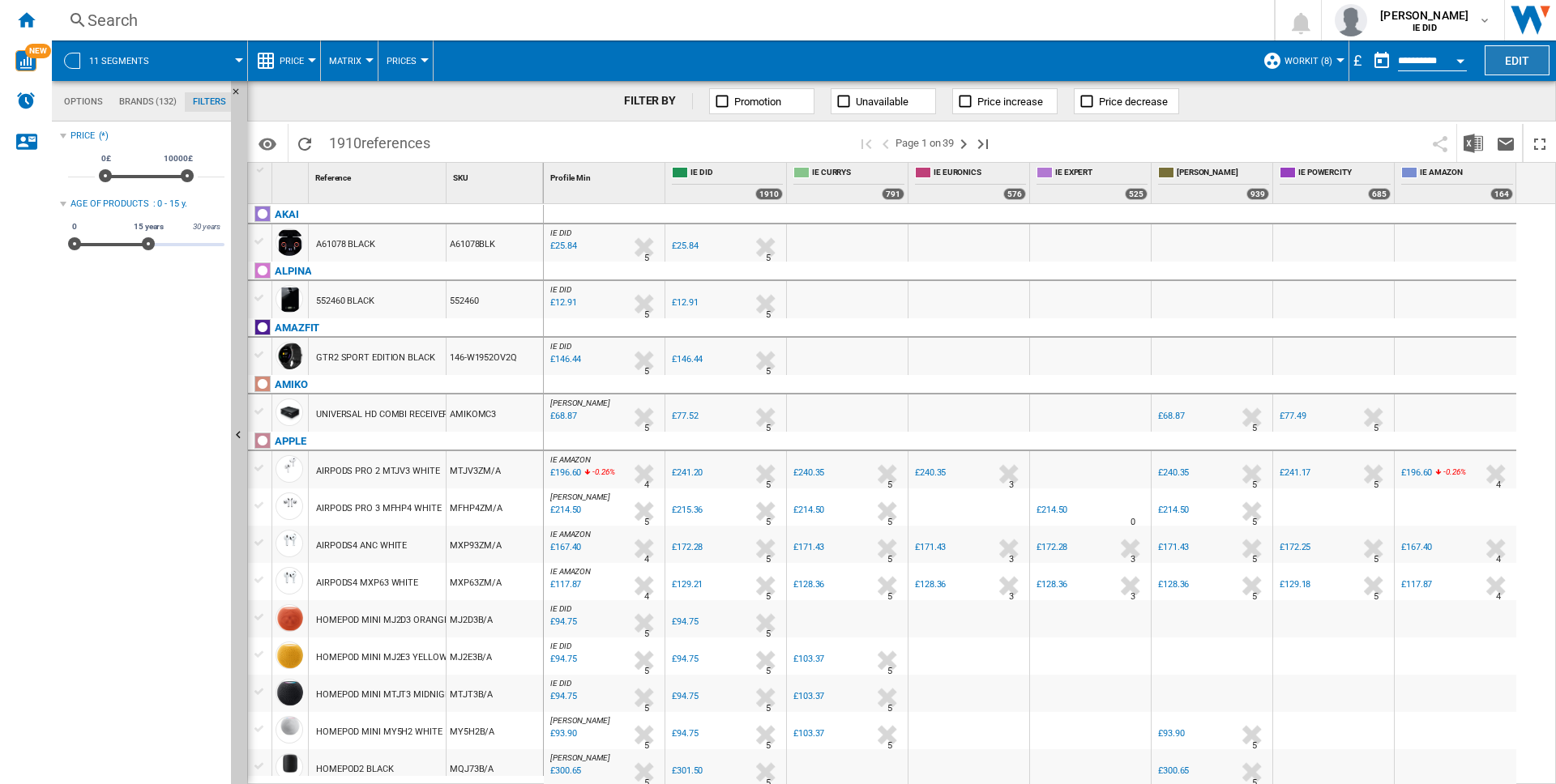
click at [1249, 60] on button "Edit" at bounding box center [1517, 60] width 65 height 30
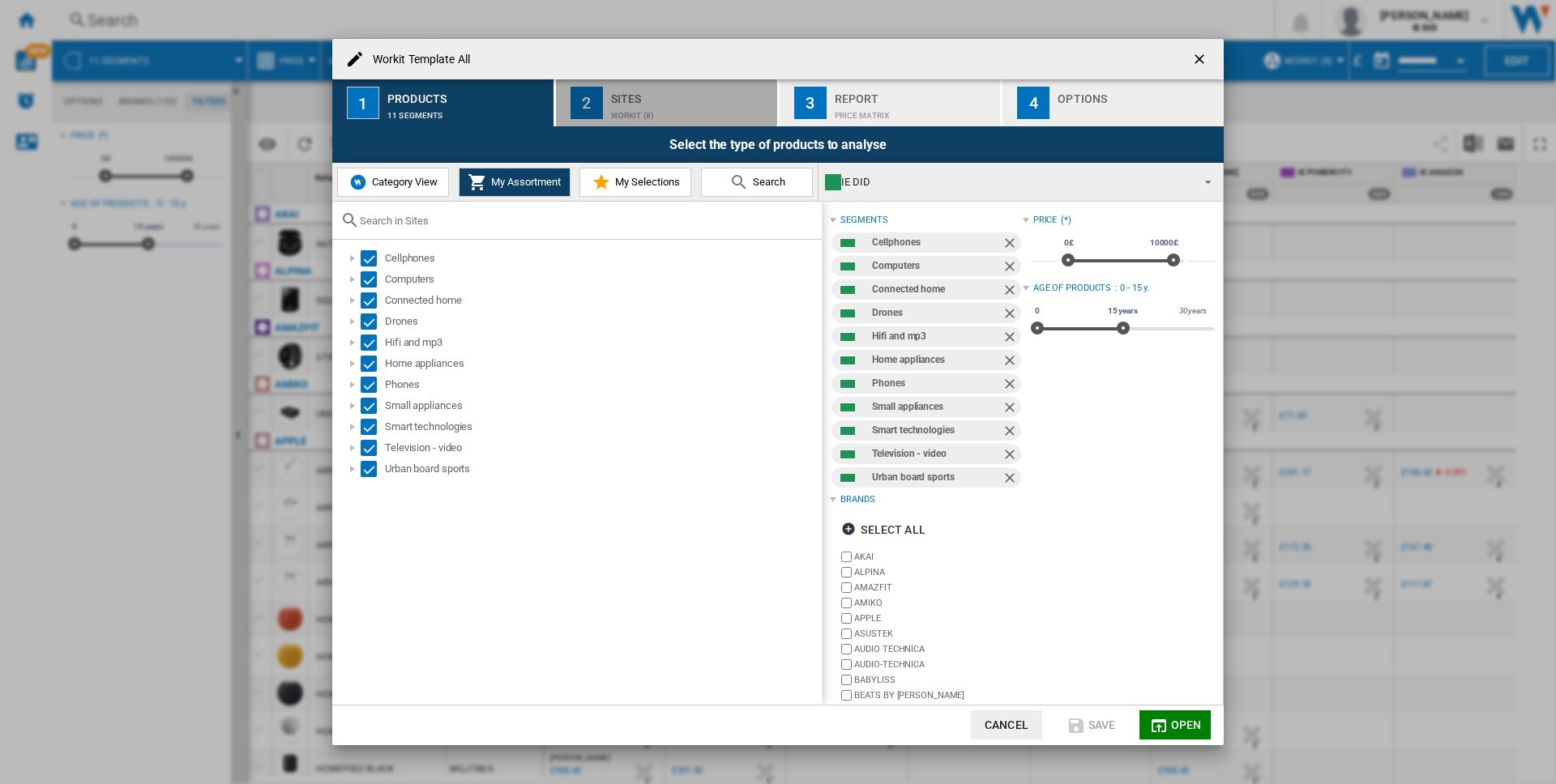
click at [633, 95] on div "Sites" at bounding box center [691, 94] width 159 height 17
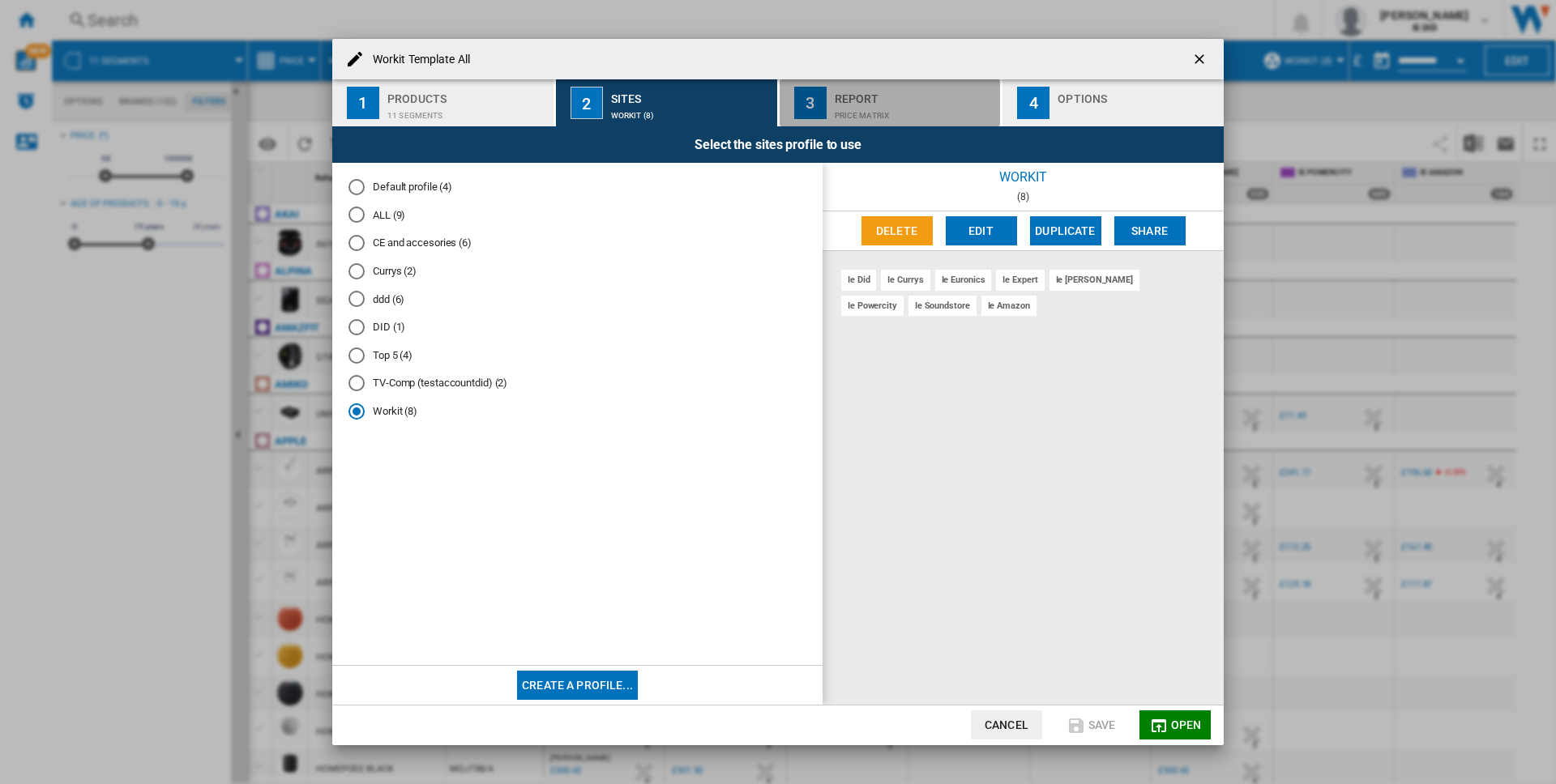
click at [945, 100] on div "Report" at bounding box center [914, 94] width 159 height 17
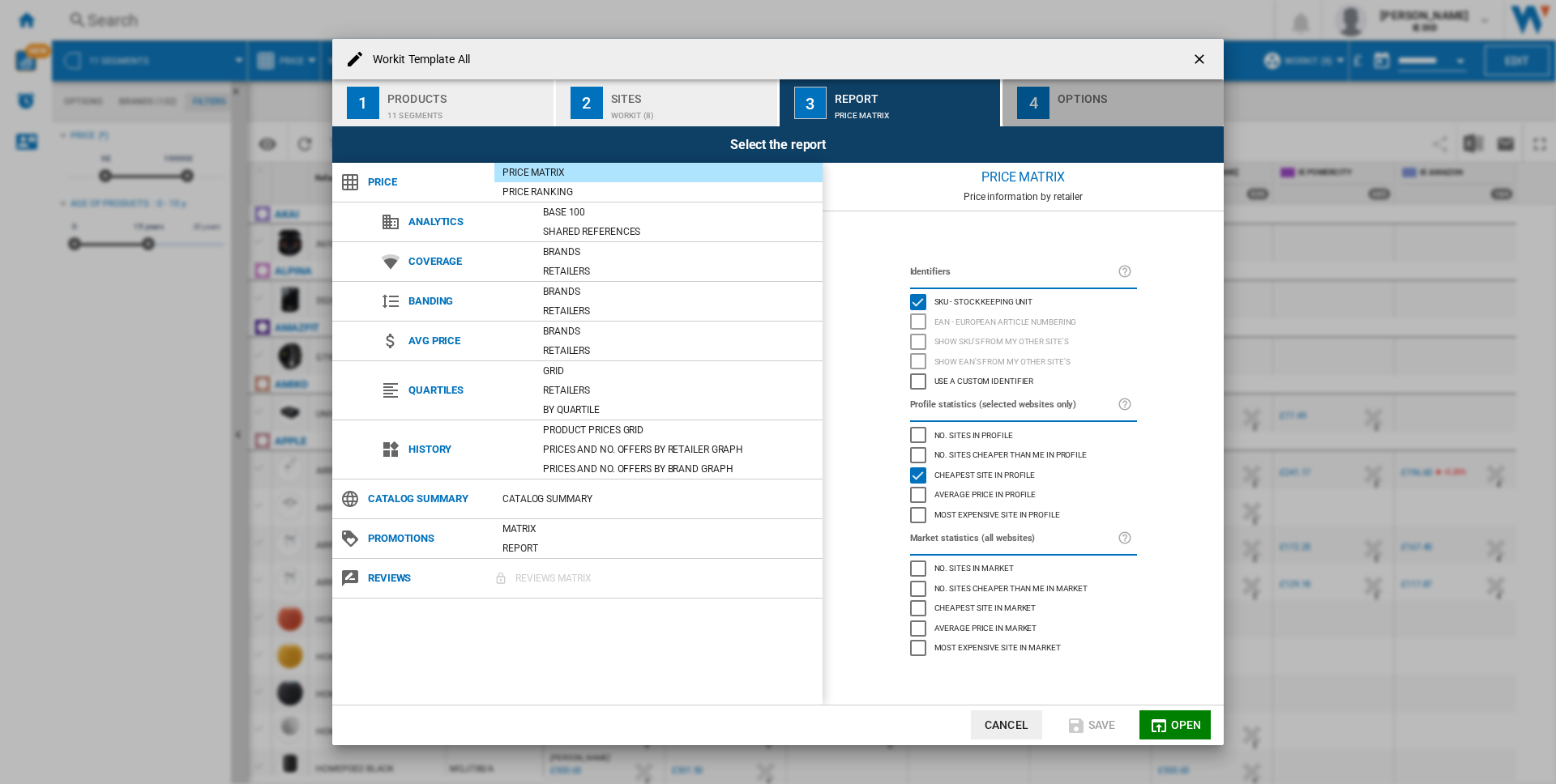
click at [1086, 101] on div "Options" at bounding box center [1138, 94] width 159 height 17
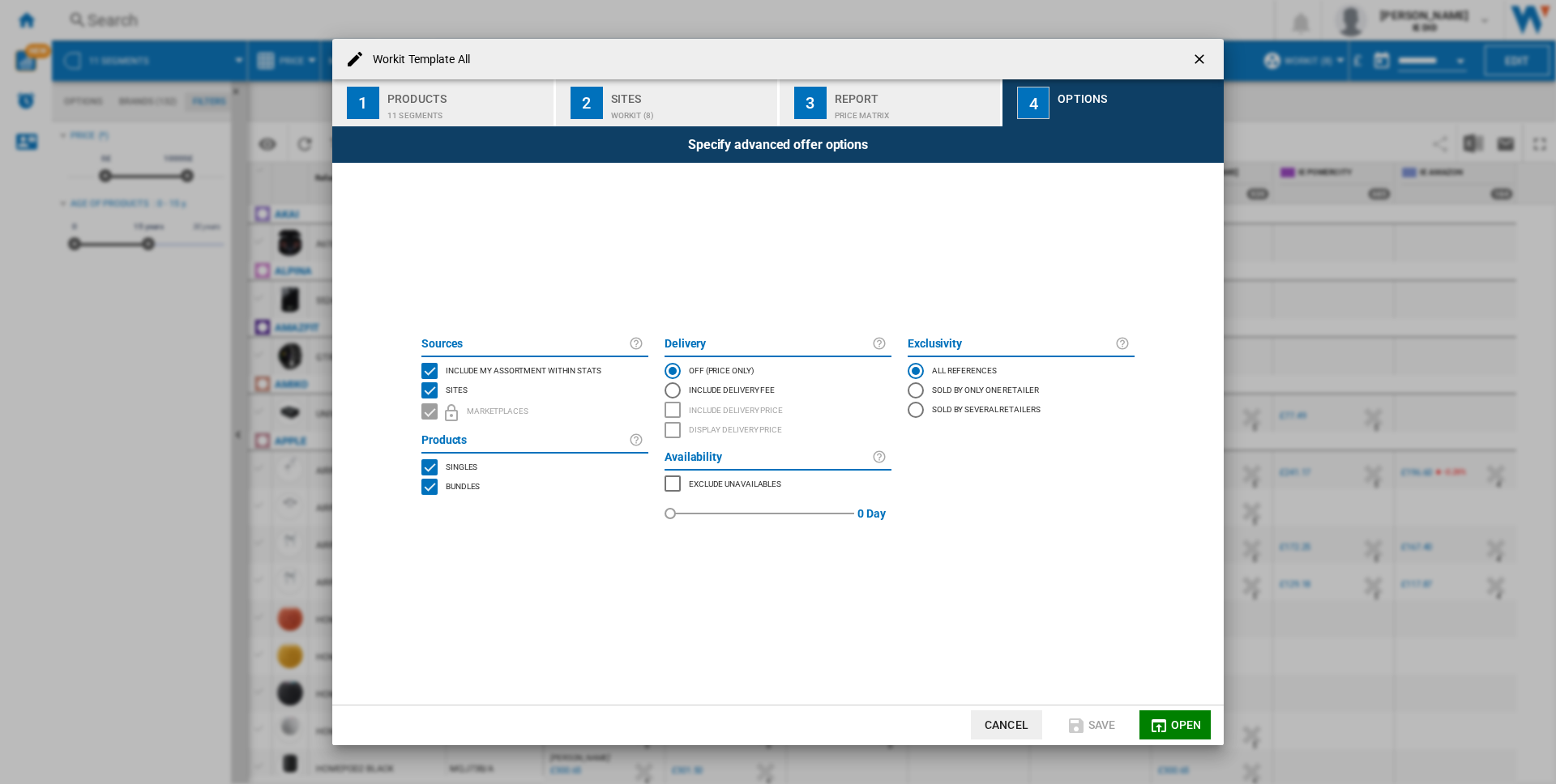
click at [897, 99] on div "Report" at bounding box center [914, 94] width 159 height 17
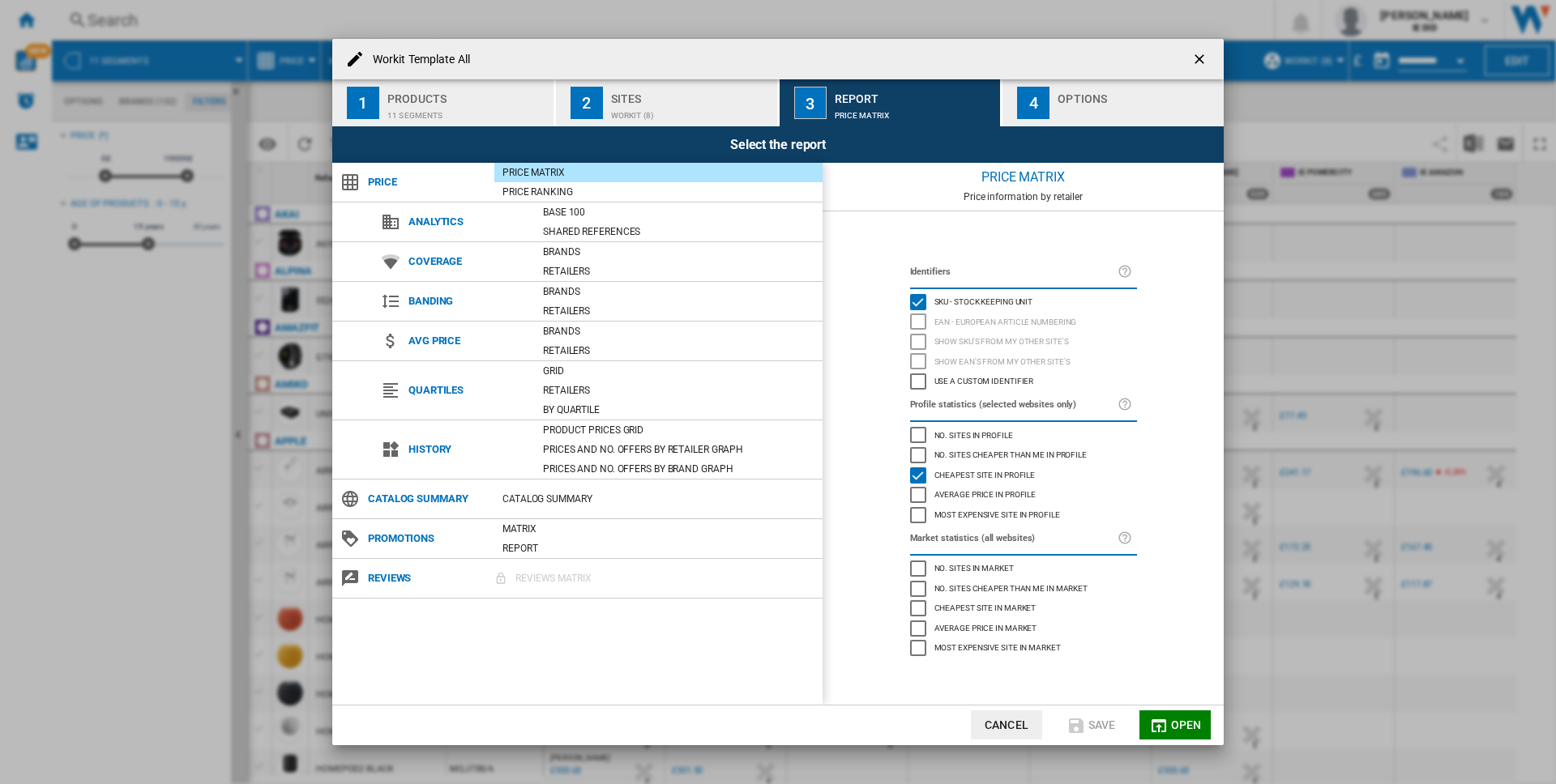
click at [660, 87] on div "Sites" at bounding box center [691, 94] width 159 height 17
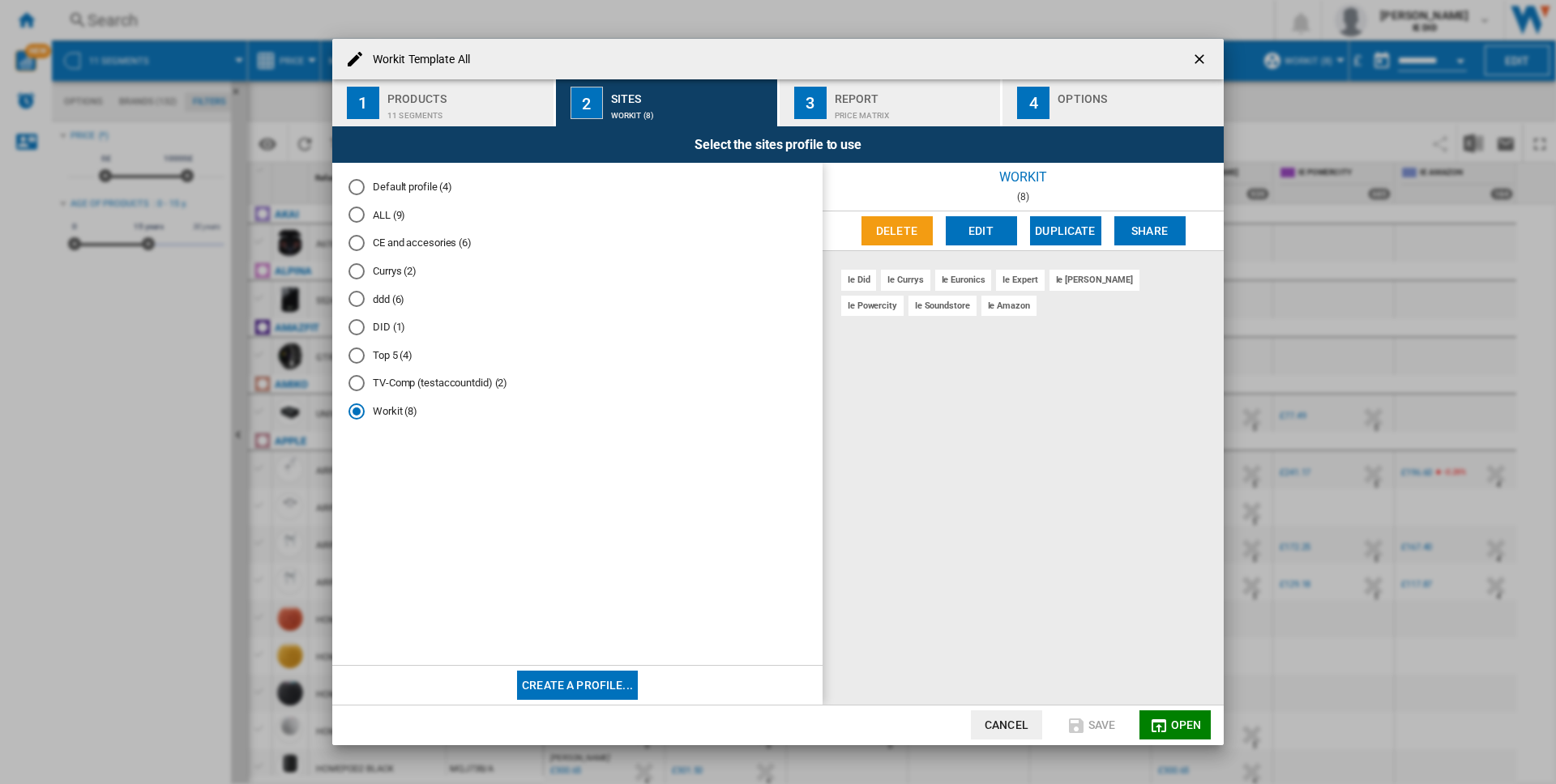
click at [499, 98] on div "Products" at bounding box center [467, 94] width 159 height 17
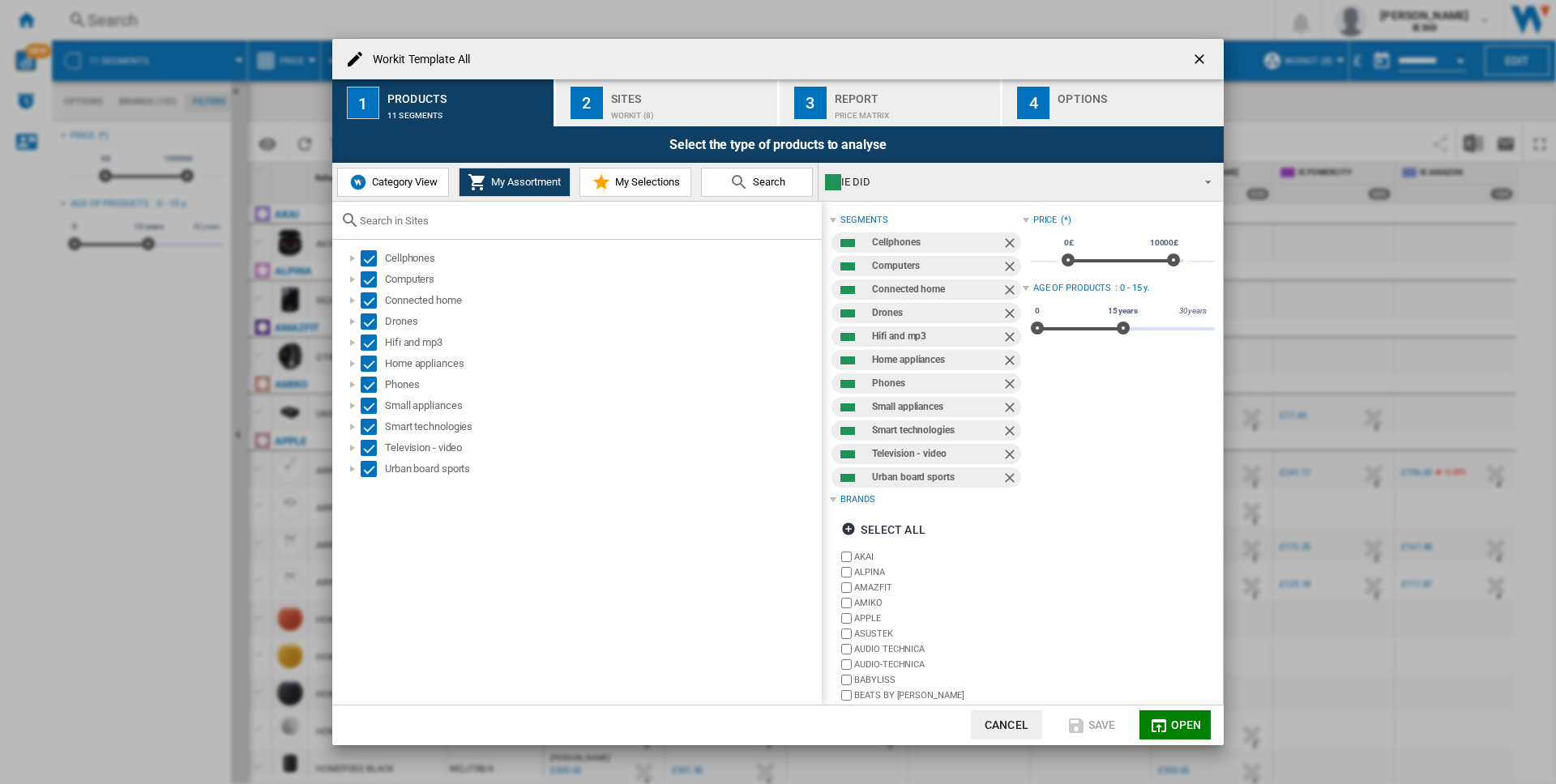
click at [437, 169] on button "Category View" at bounding box center [393, 182] width 112 height 29
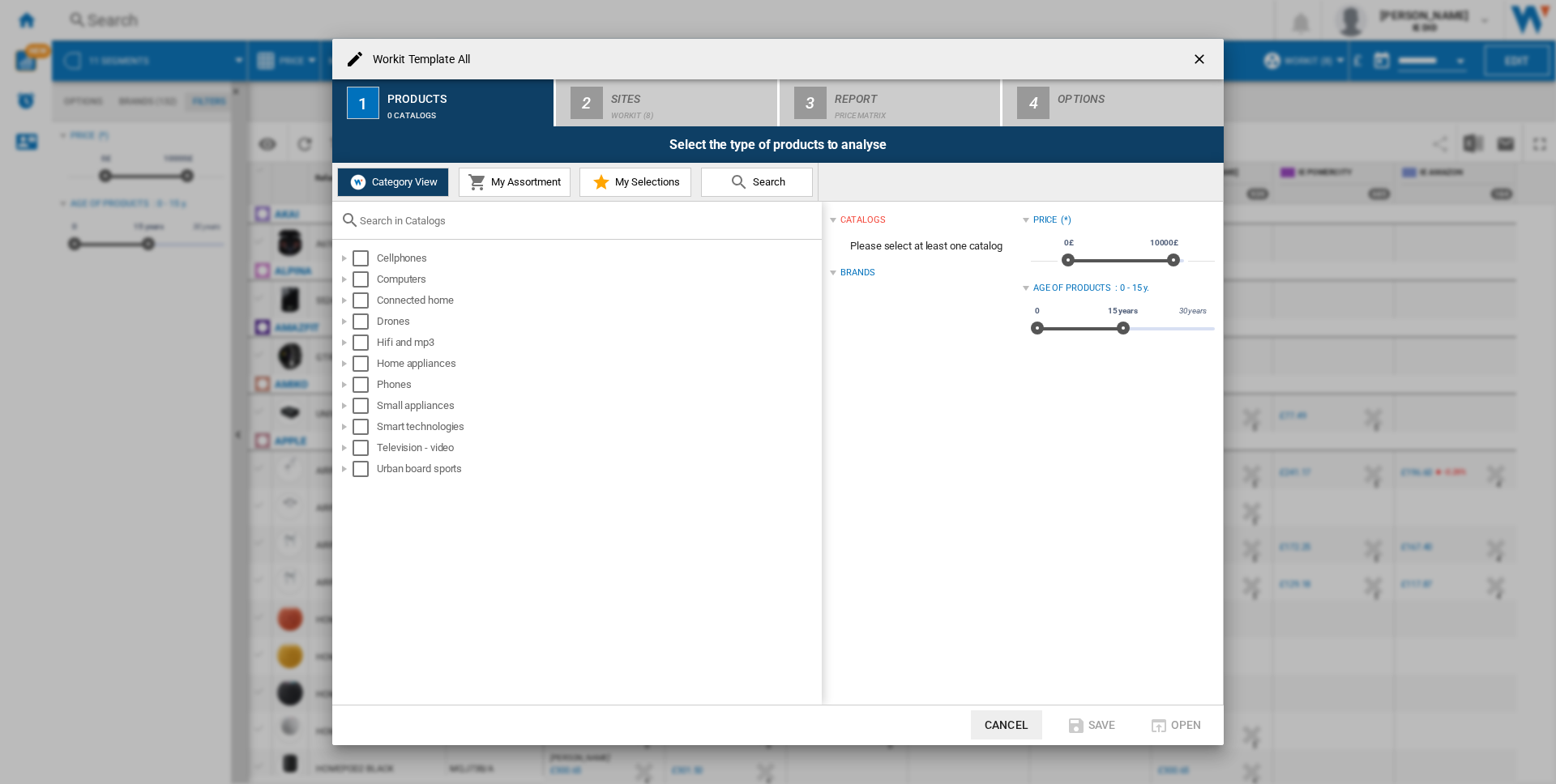
click at [570, 179] on button "My Assortment" at bounding box center [514, 182] width 112 height 29
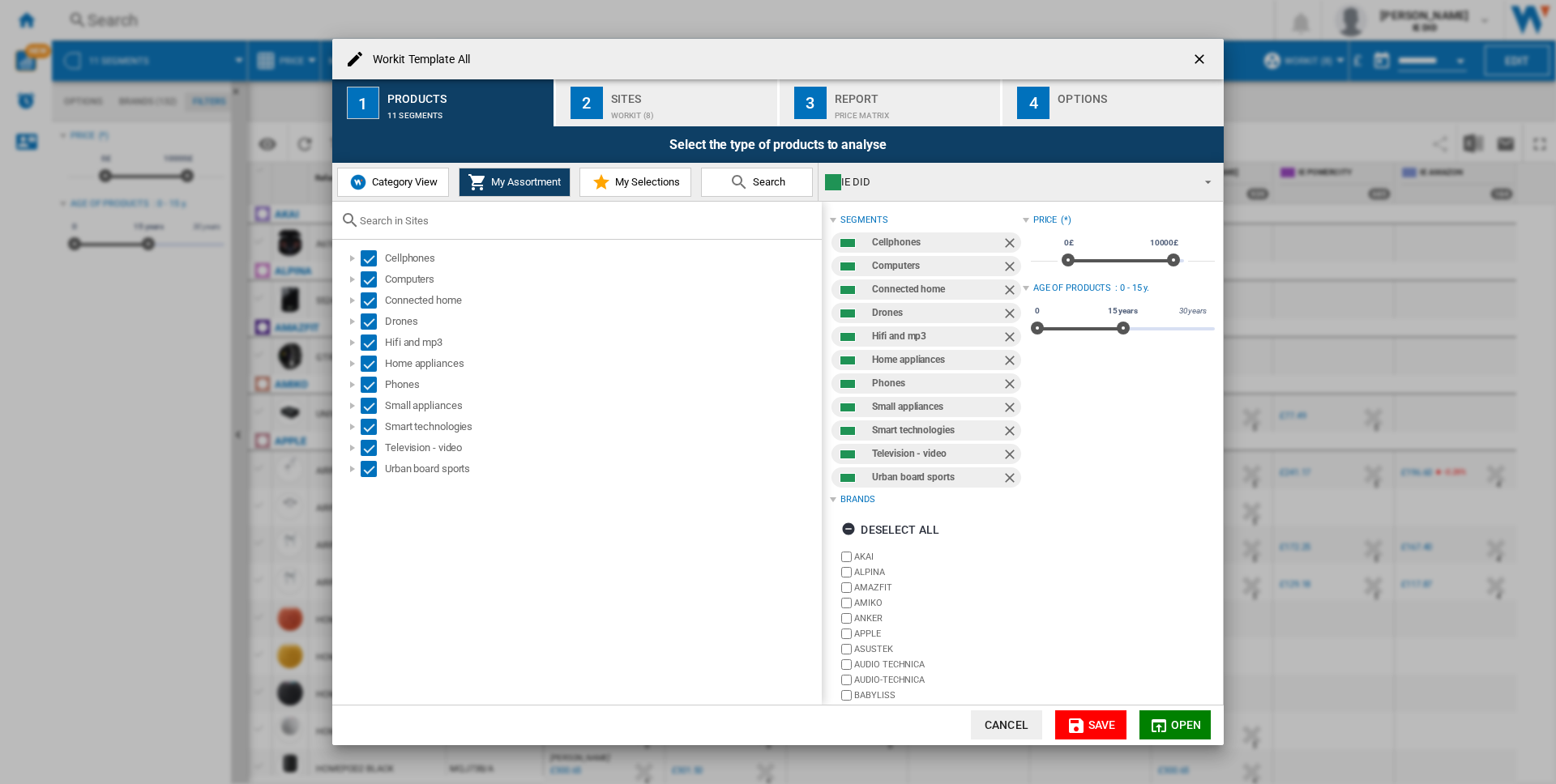
click at [612, 177] on span "My Selections" at bounding box center [645, 181] width 69 height 12
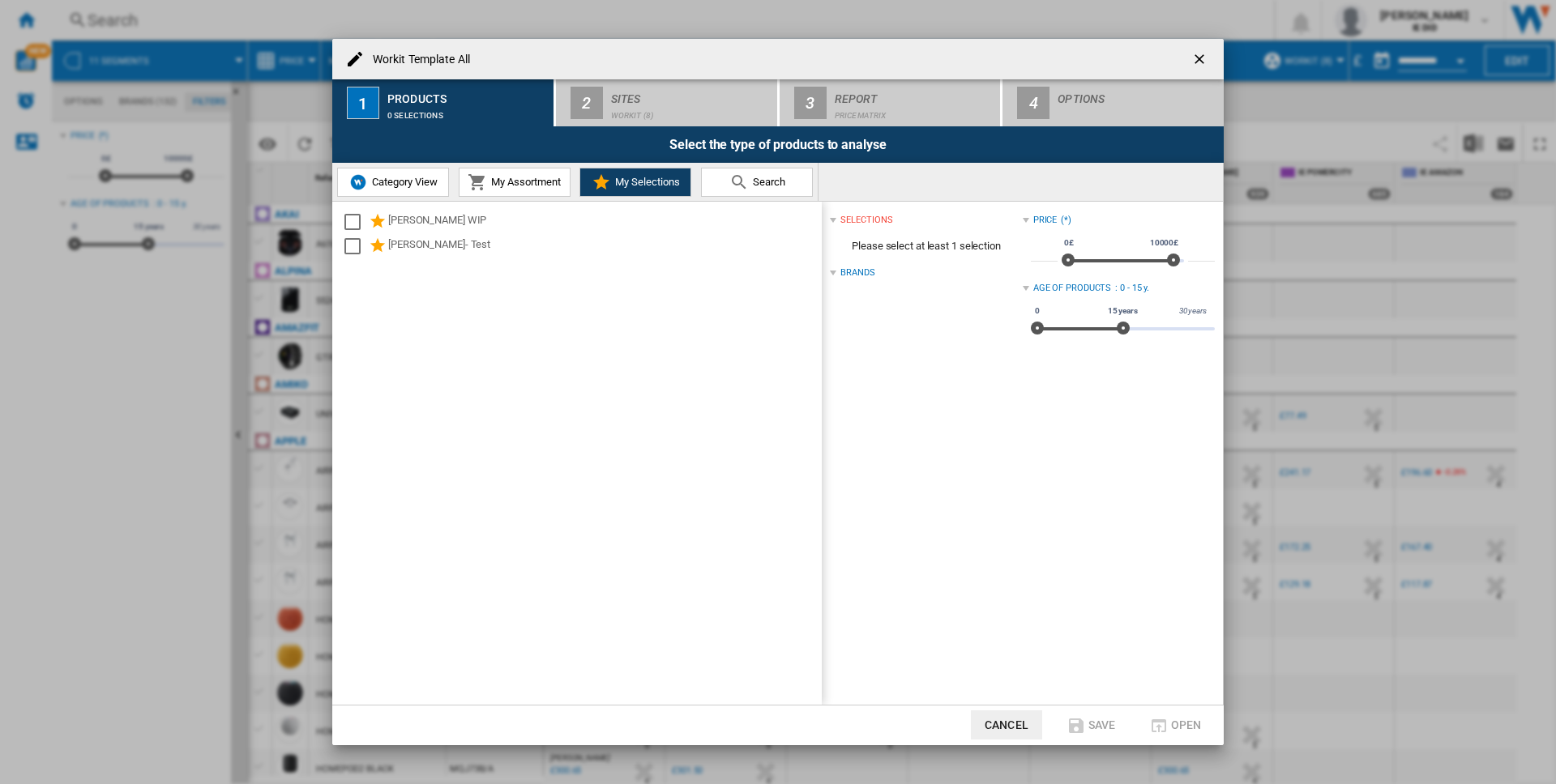
click at [743, 178] on md-icon "Workit Template ..." at bounding box center [739, 182] width 19 height 19
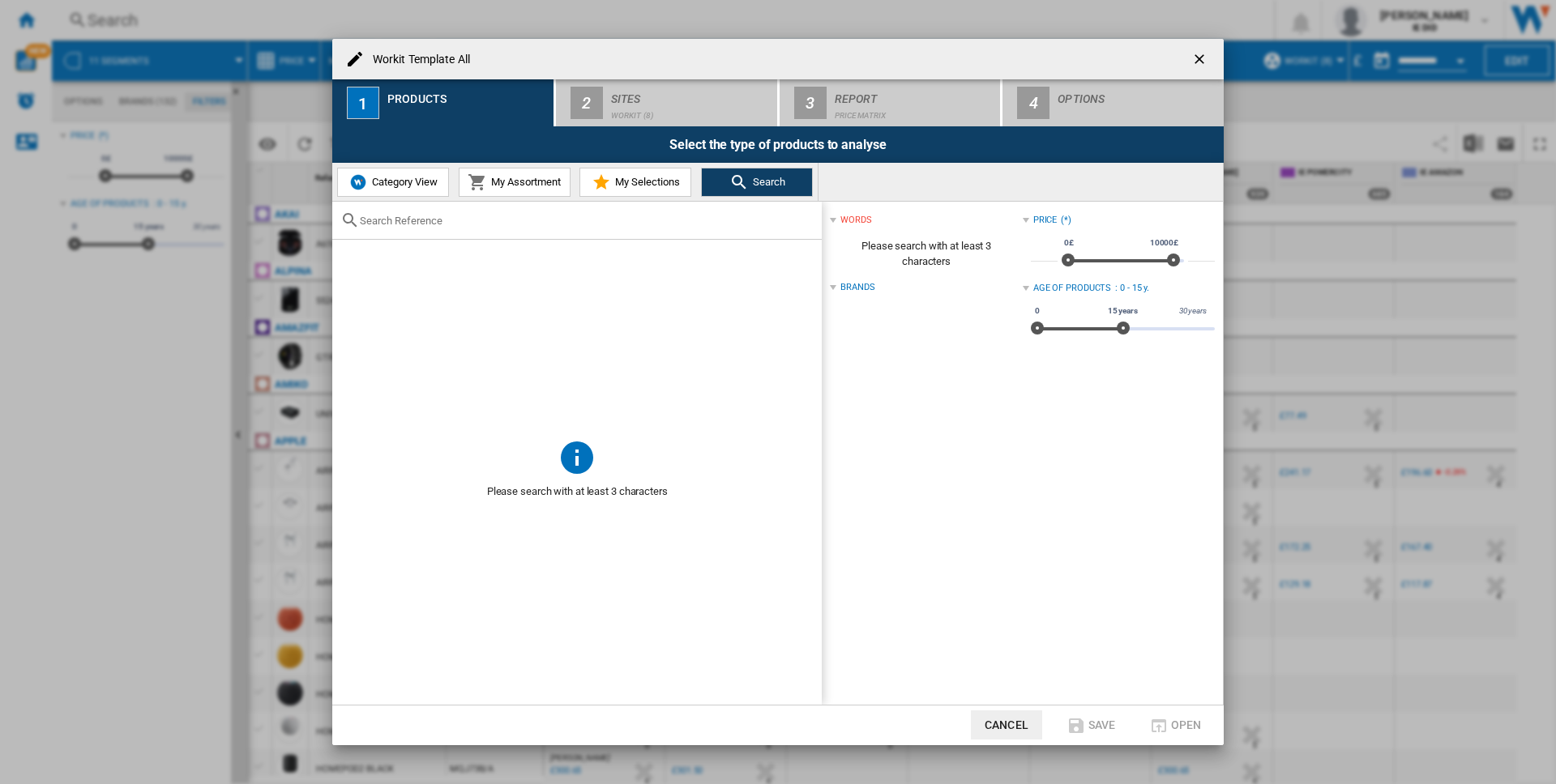
click at [1018, 736] on button "Cancel" at bounding box center [1007, 725] width 71 height 29
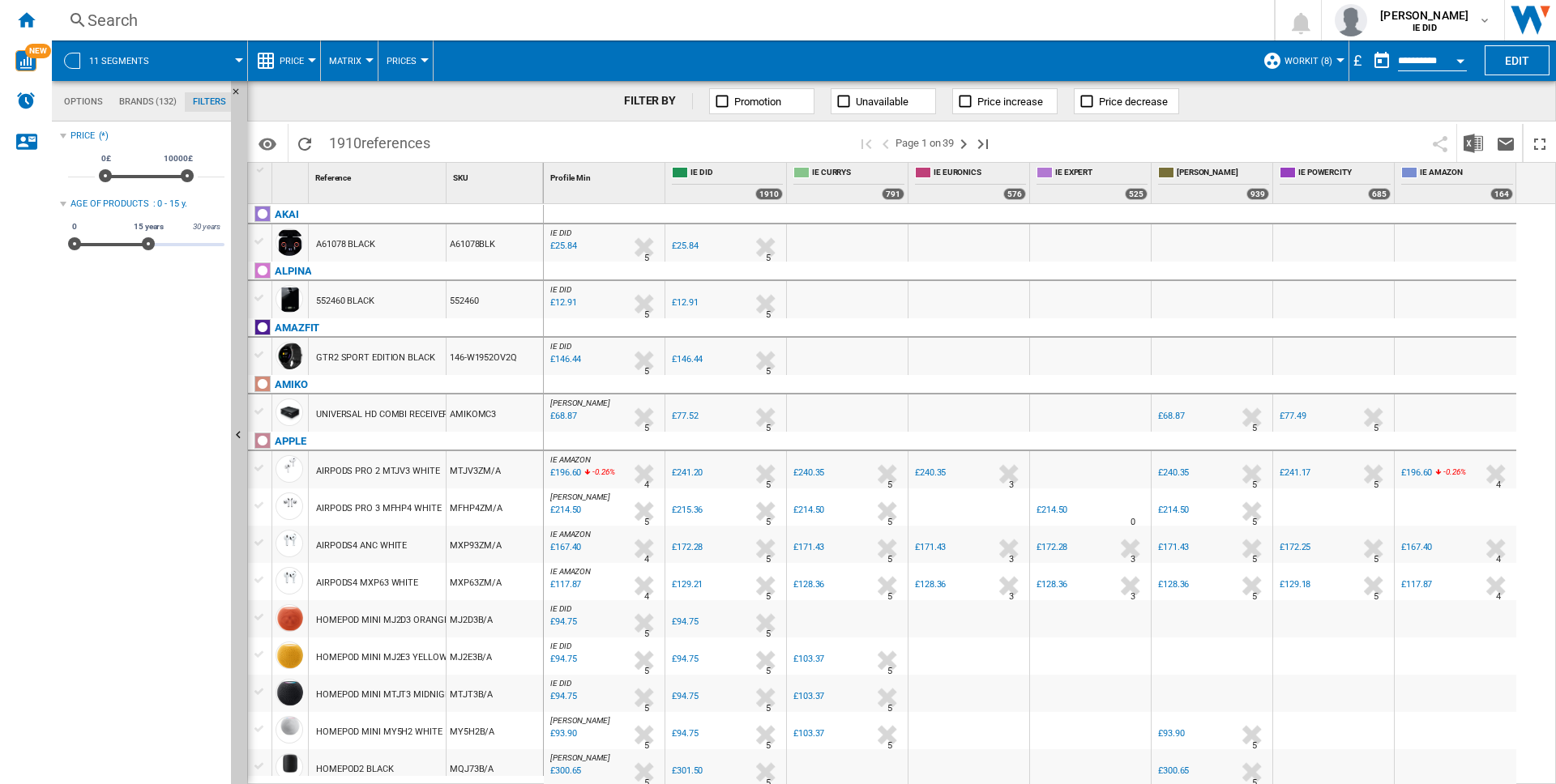
click at [1016, 730] on div at bounding box center [969, 730] width 121 height 38
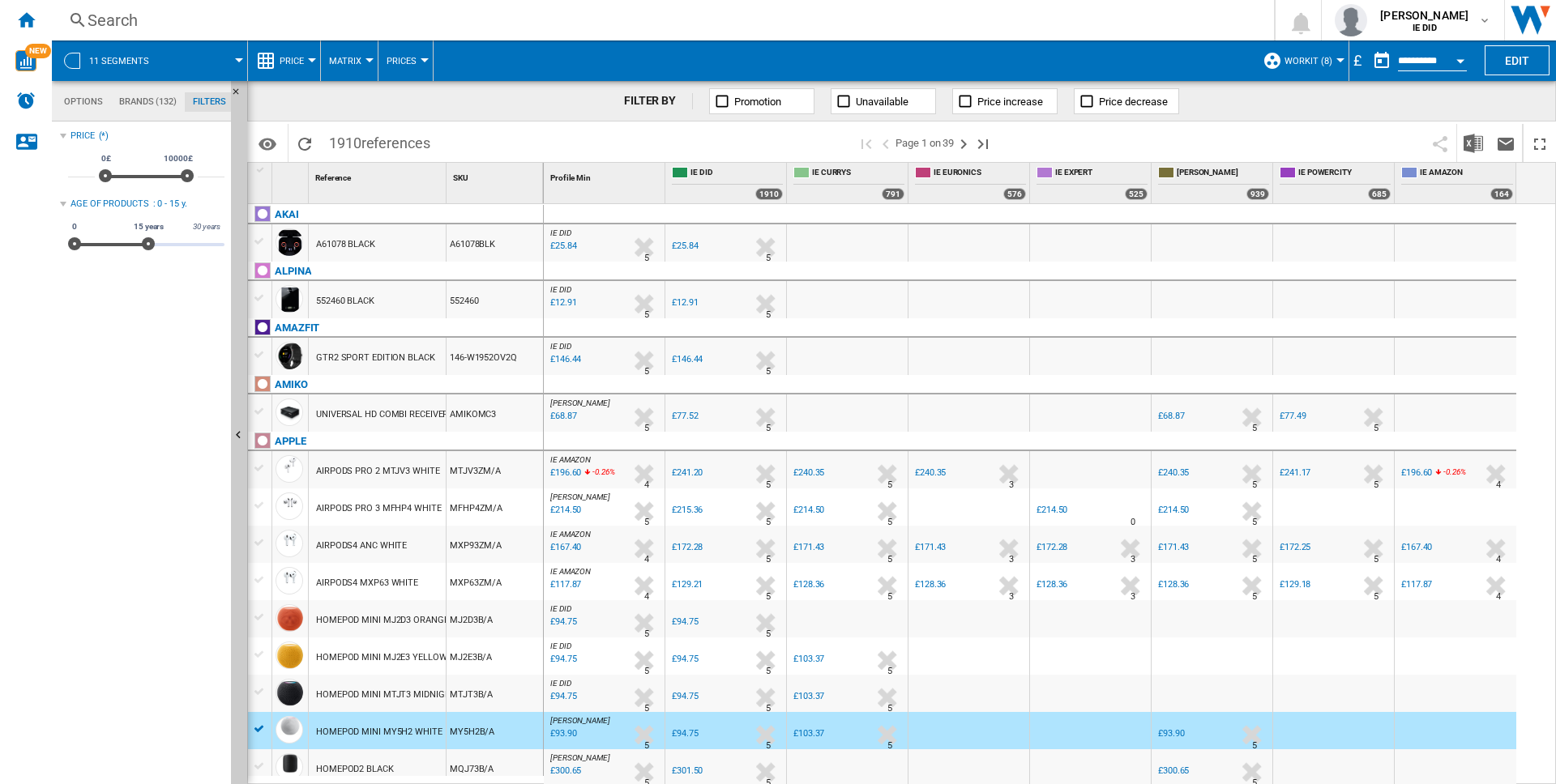
click at [307, 67] on button "Price" at bounding box center [296, 60] width 32 height 40
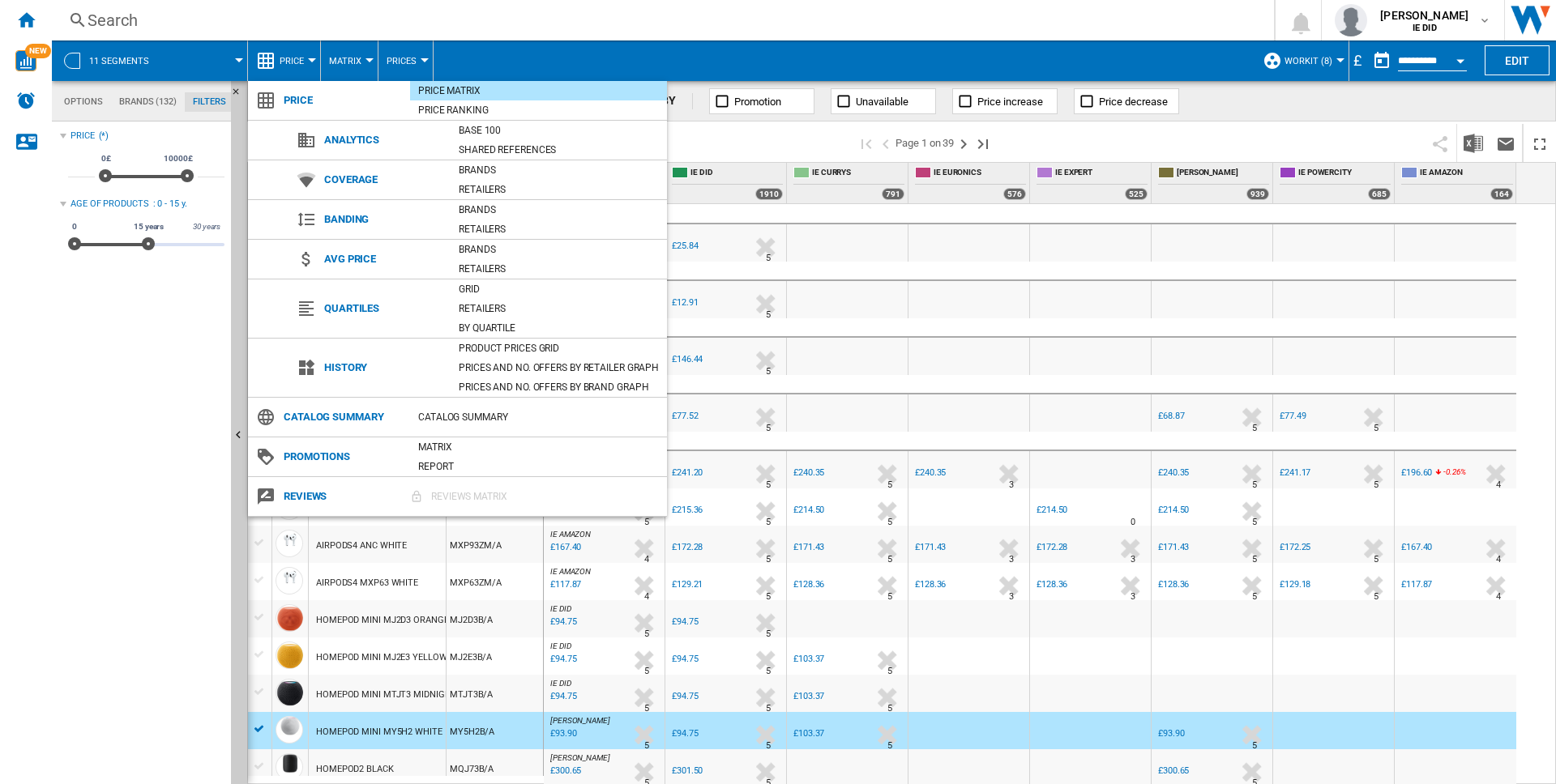
click at [393, 59] on md-backdrop at bounding box center [778, 392] width 1556 height 784
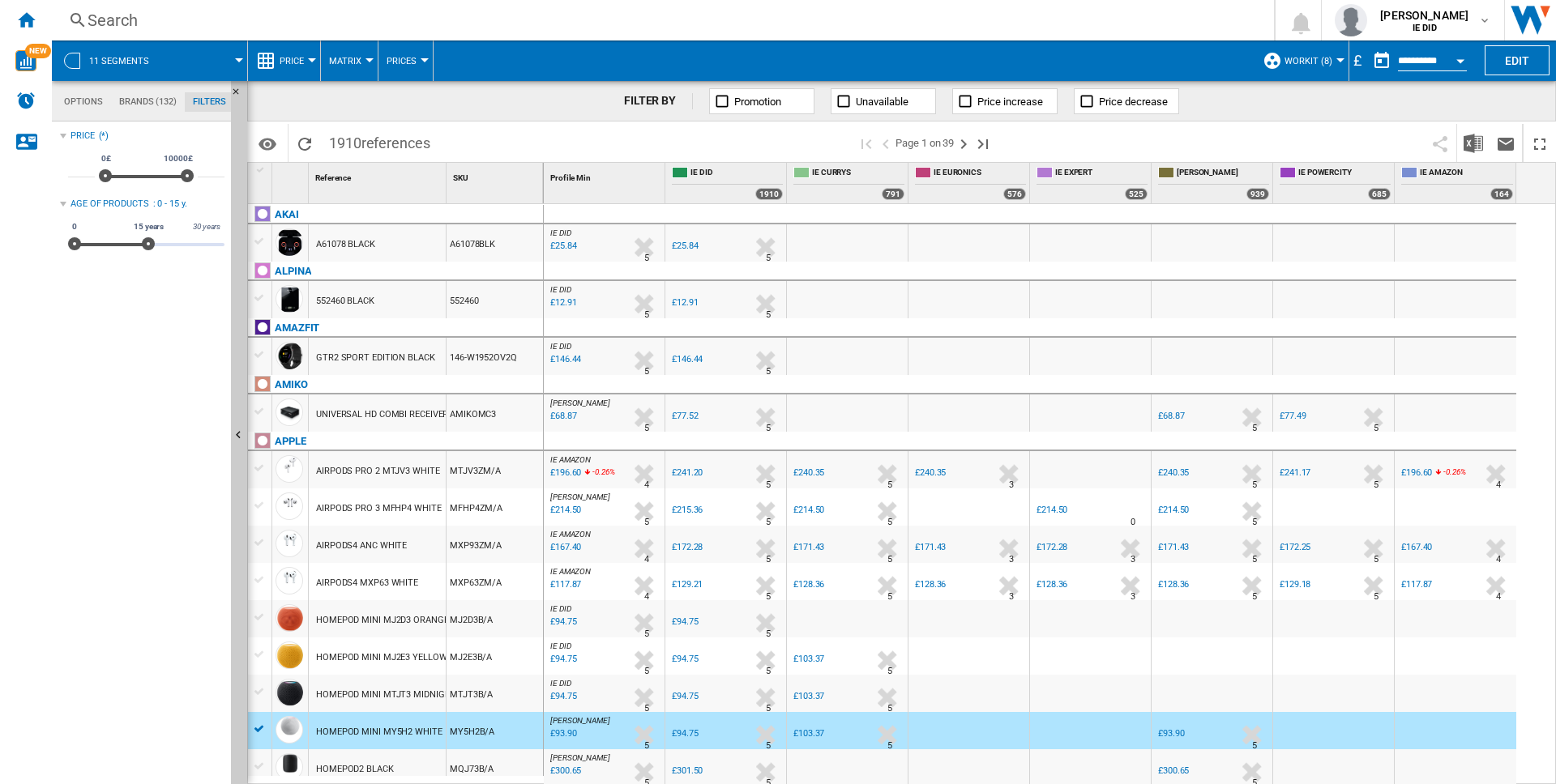
click at [392, 59] on span "Prices" at bounding box center [401, 61] width 30 height 11
drag, startPoint x: 421, startPoint y: 102, endPoint x: 432, endPoint y: 97, distance: 12.1
click at [421, 102] on span "Prices" at bounding box center [409, 101] width 35 height 15
click at [22, 20] on ng-md-icon "Home" at bounding box center [26, 19] width 19 height 19
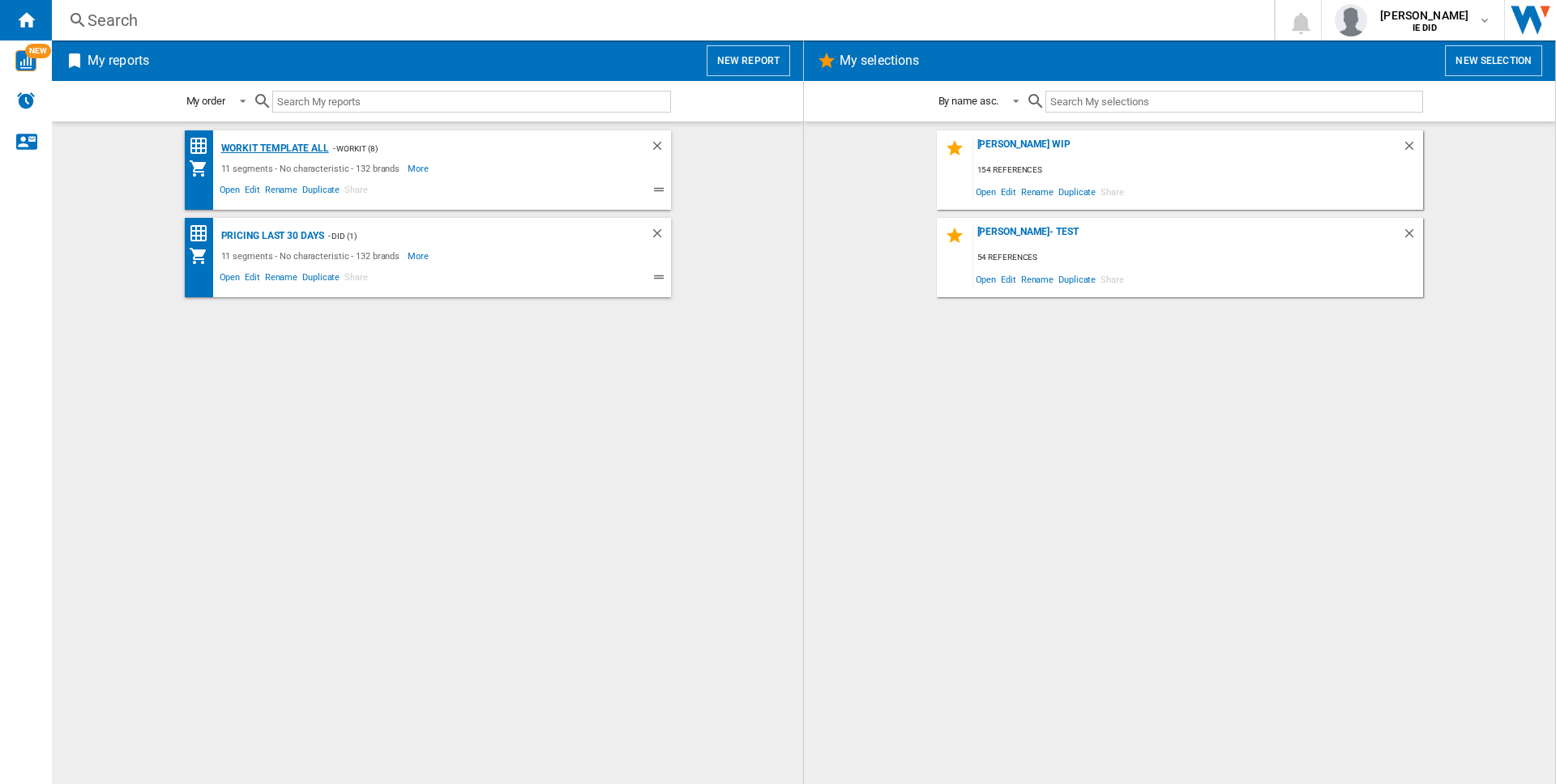
click at [283, 144] on div "Workit Template All" at bounding box center [273, 148] width 112 height 20
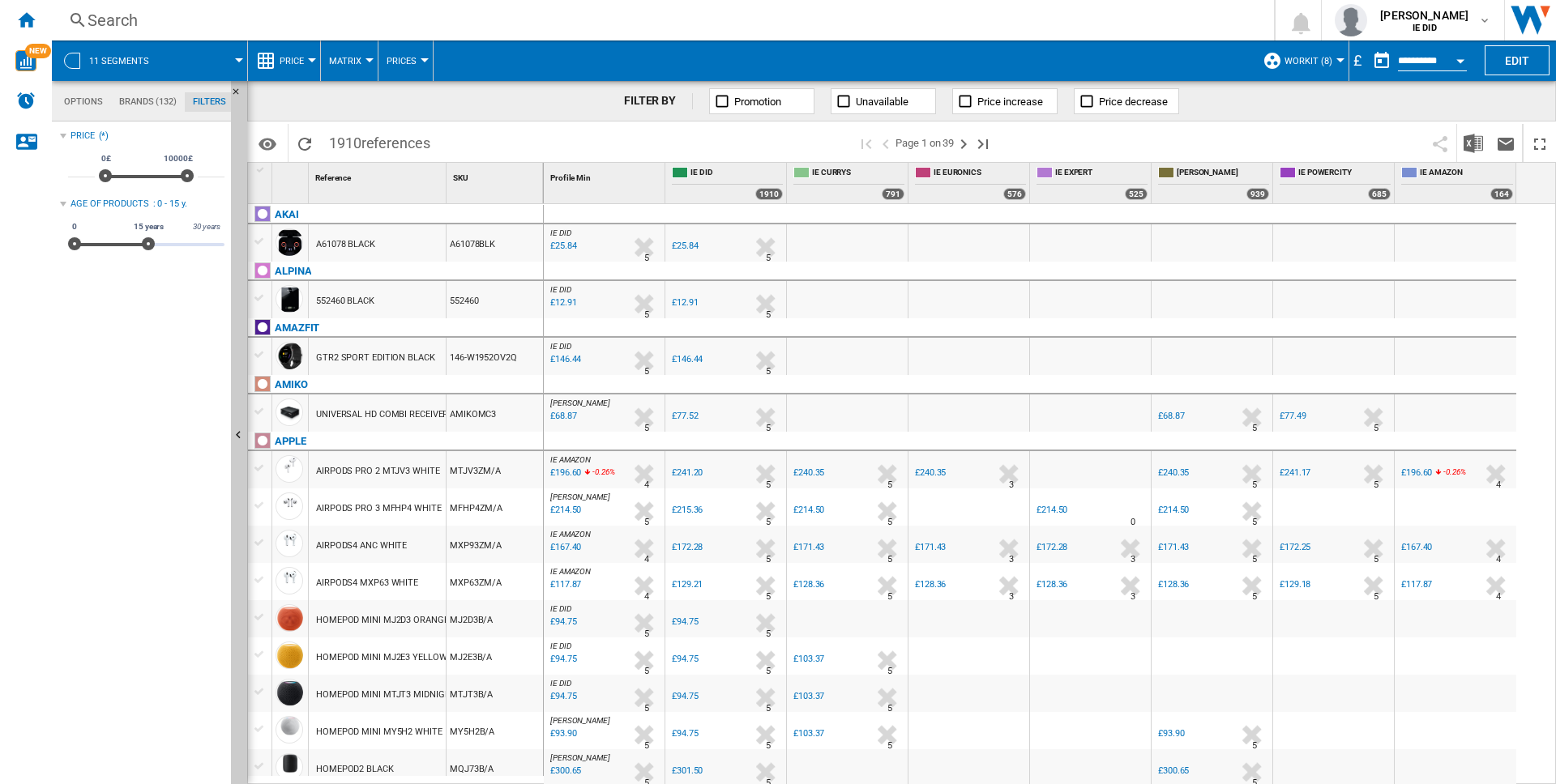
click at [1249, 60] on div "£" at bounding box center [1357, 60] width 16 height 20
click at [1249, 64] on div "£" at bounding box center [1357, 60] width 16 height 20
click at [1249, 59] on button "Edit" at bounding box center [1517, 60] width 65 height 30
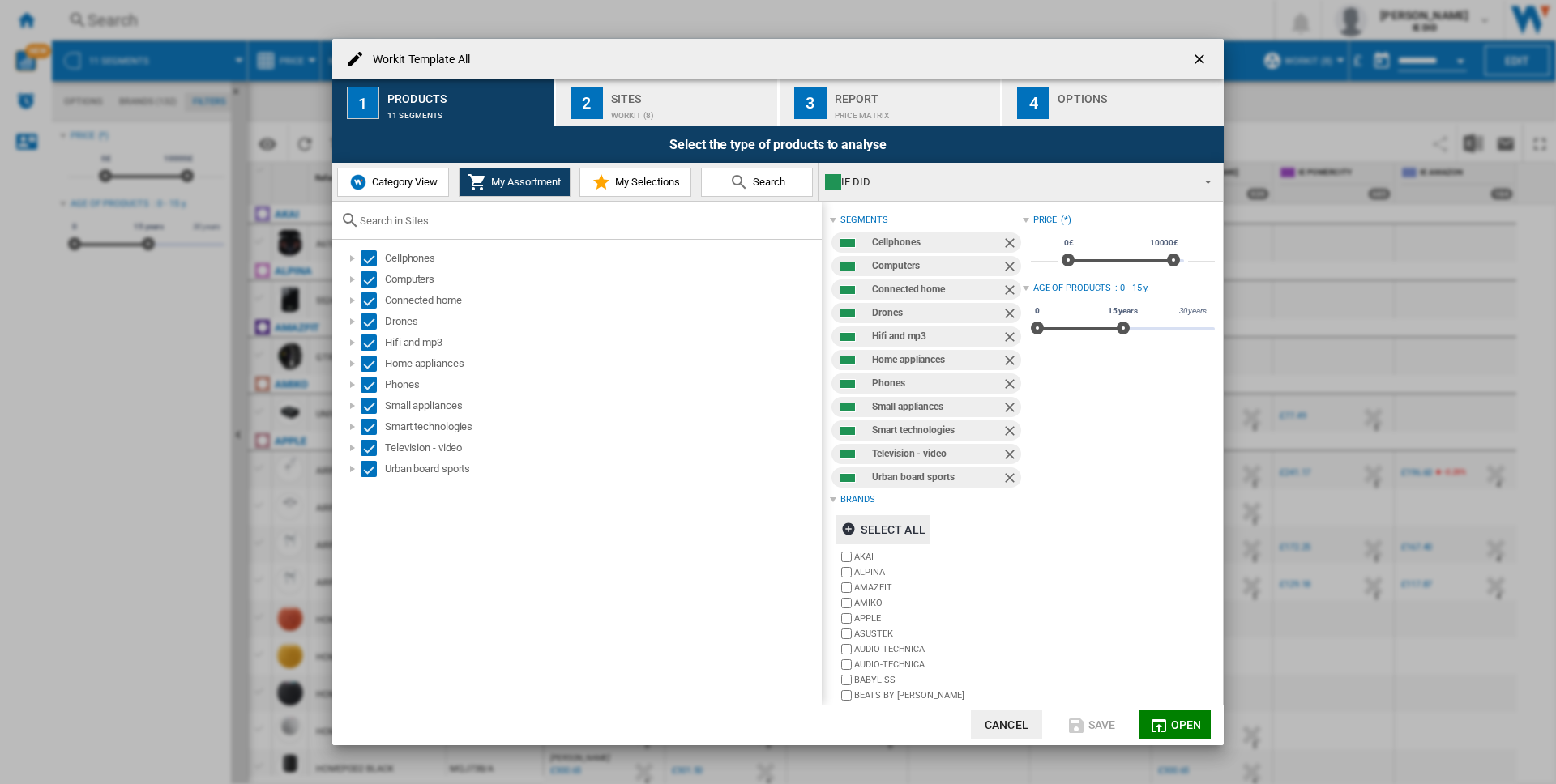
scroll to position [111, 0]
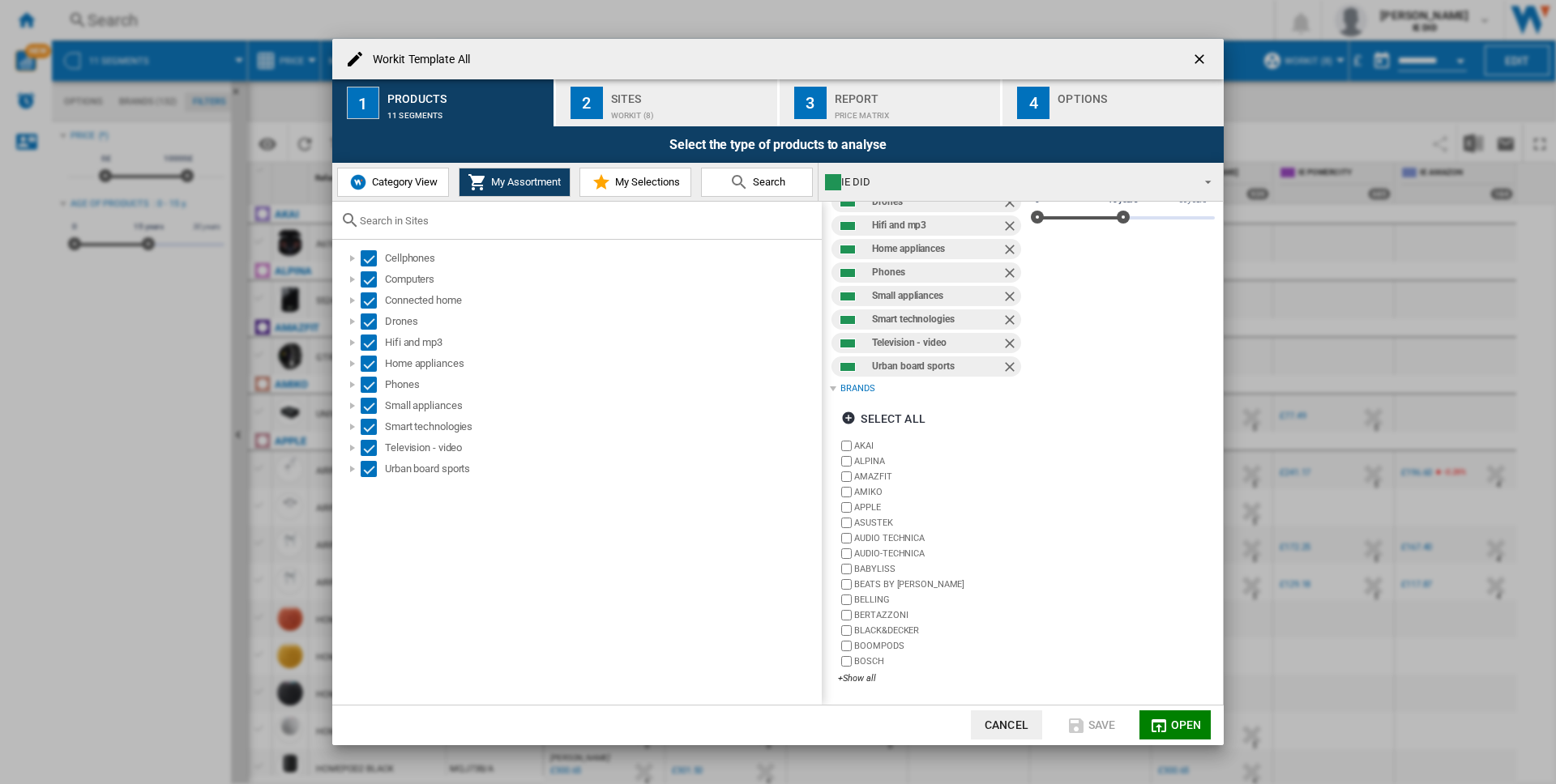
click at [620, 107] on div "Workit (8)" at bounding box center [691, 111] width 159 height 17
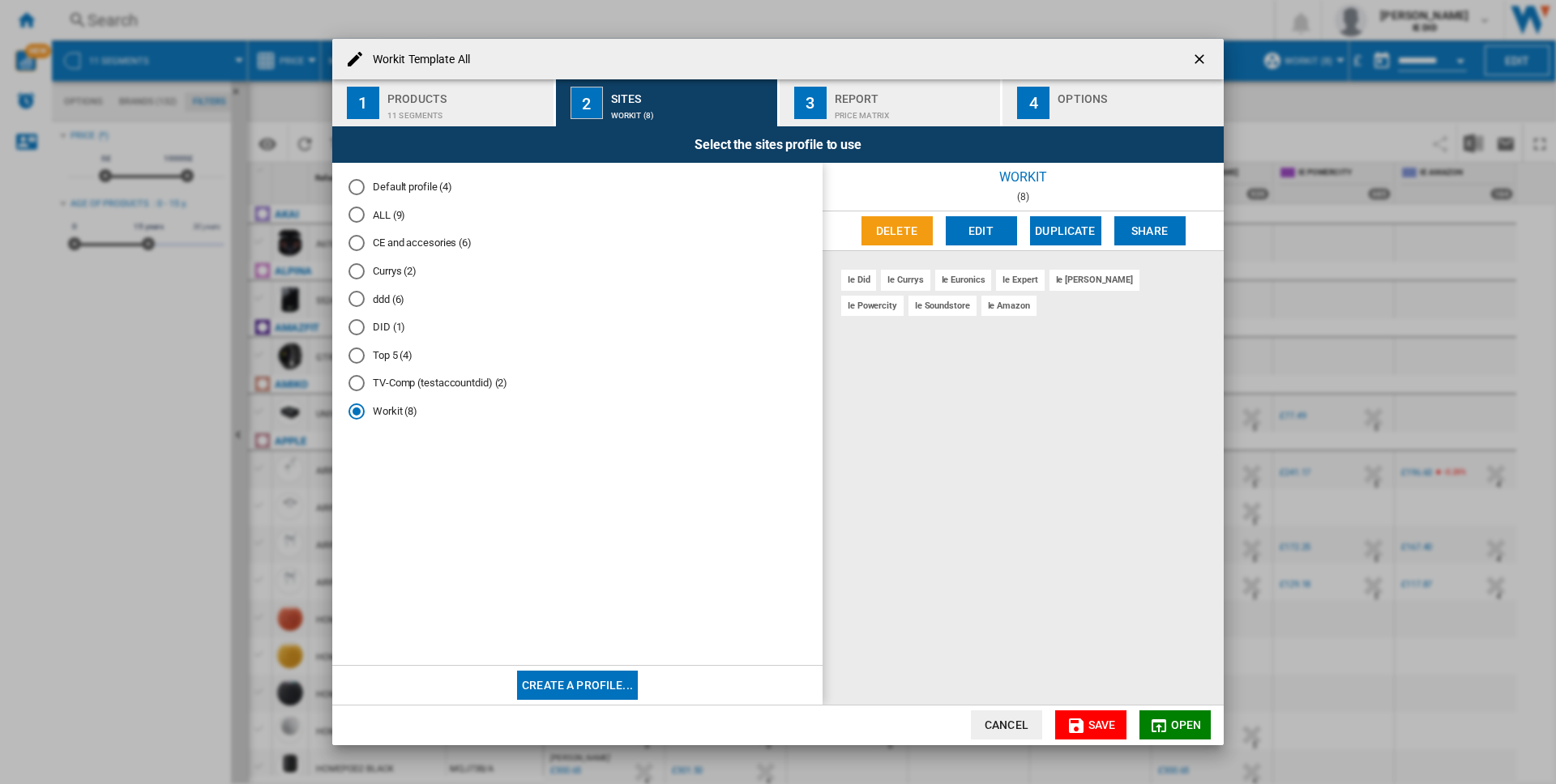
click at [917, 124] on button "3 Report Price Matrix" at bounding box center [891, 102] width 223 height 47
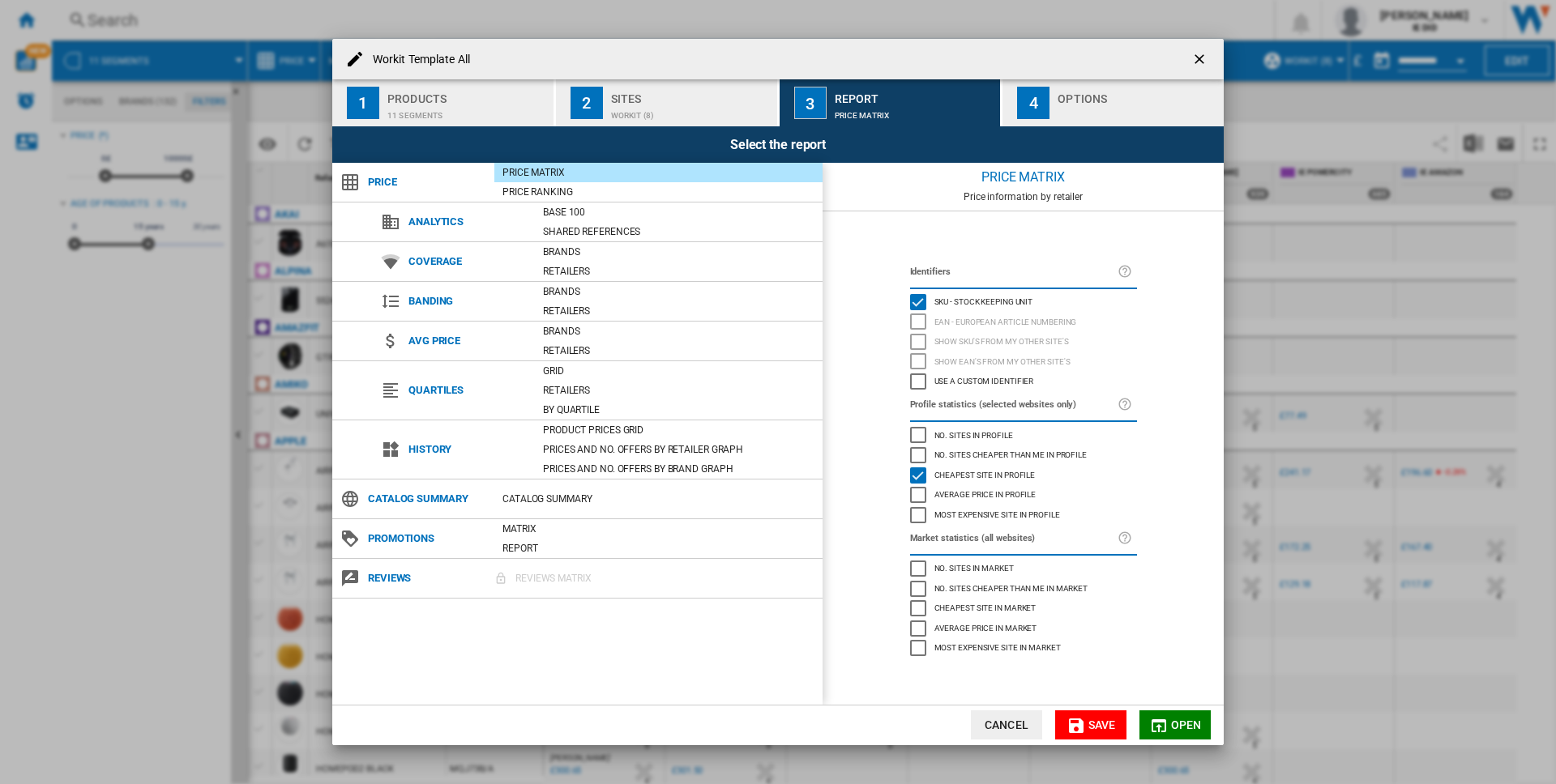
click at [1028, 138] on div "Select the report" at bounding box center [778, 145] width 891 height 37
click at [1068, 121] on button "4 Options" at bounding box center [1113, 102] width 222 height 47
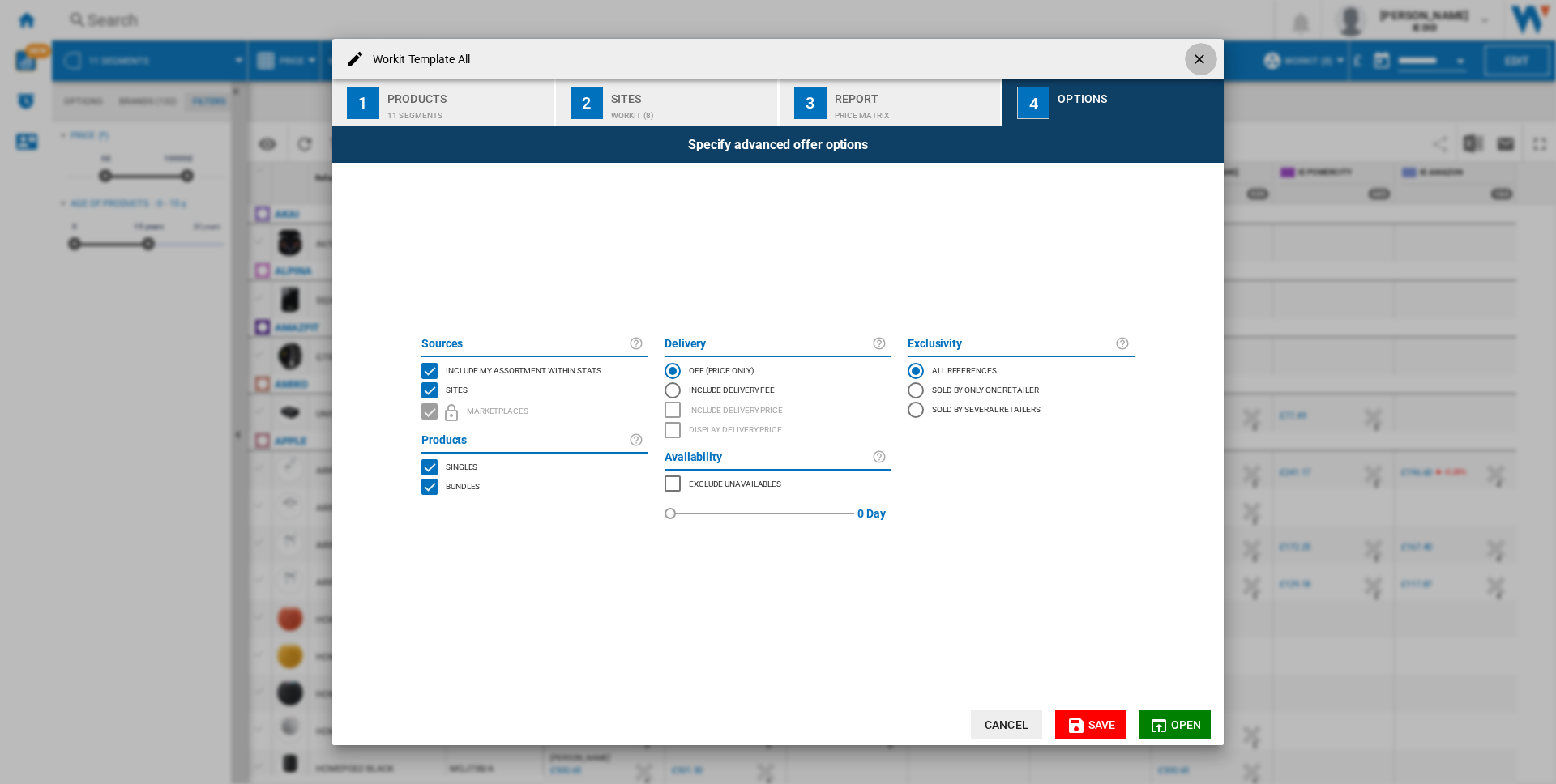
click at [1200, 60] on ng-md-icon "getI18NText('BUTTONS.CLOSE_DIALOG')" at bounding box center [1201, 60] width 19 height 19
